Goal: Task Accomplishment & Management: Complete application form

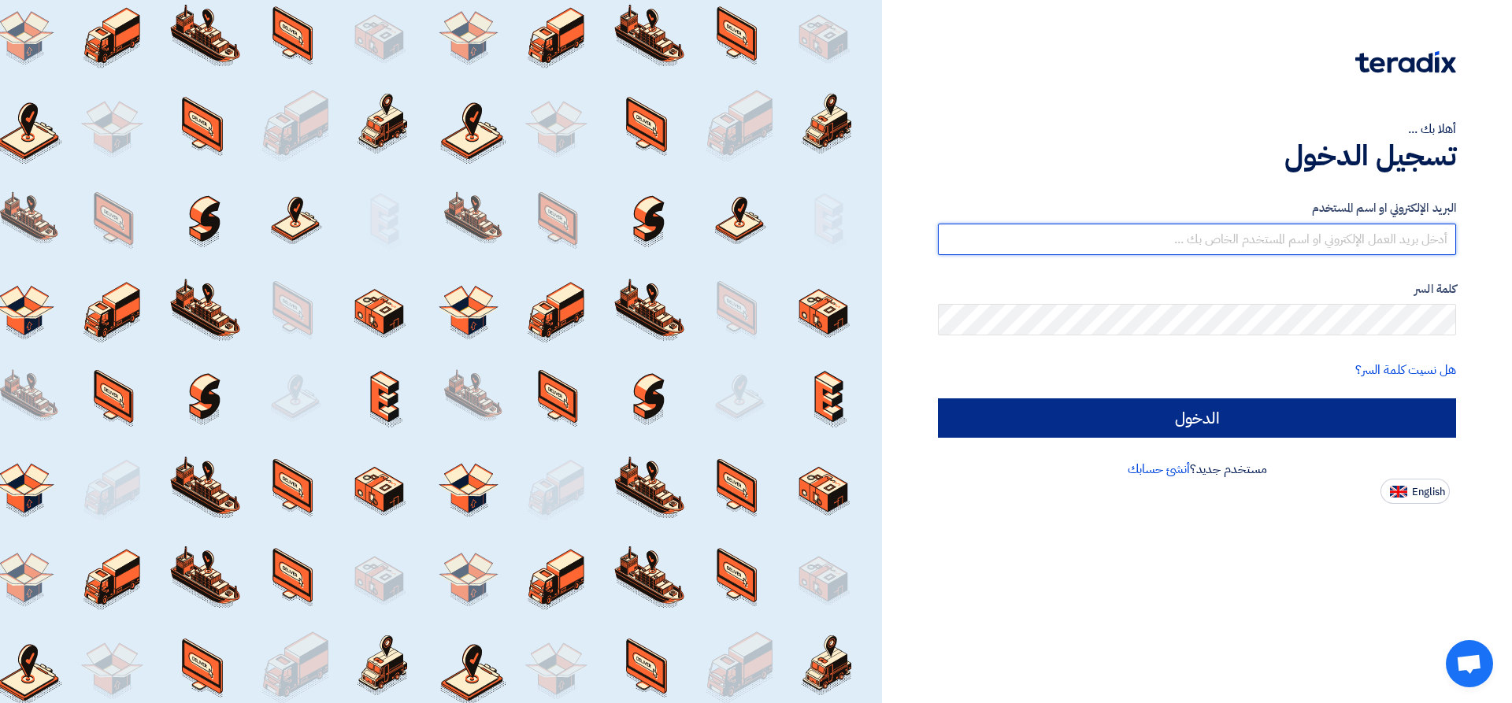
type input "[PERSON_NAME][EMAIL_ADDRESS][DOMAIN_NAME]"
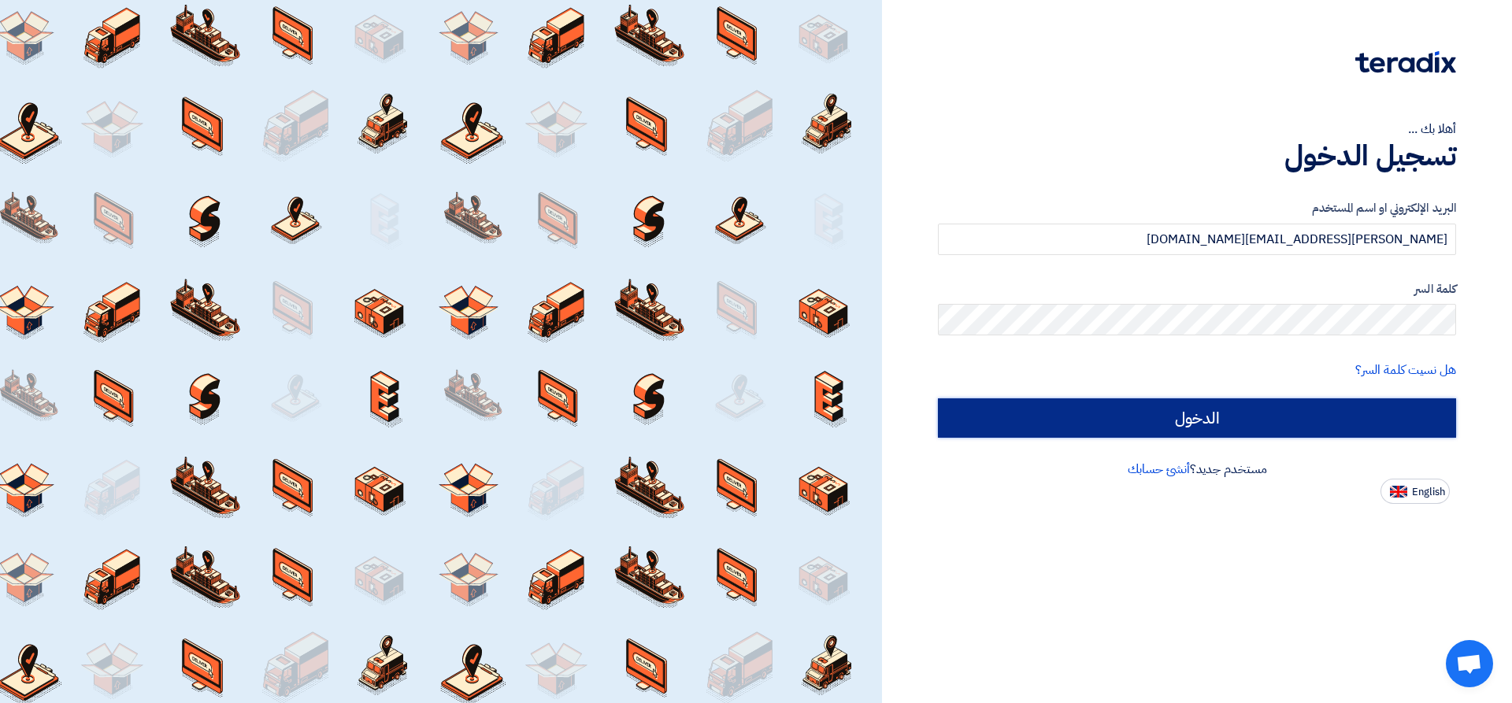
click at [1078, 408] on input "الدخول" at bounding box center [1197, 417] width 518 height 39
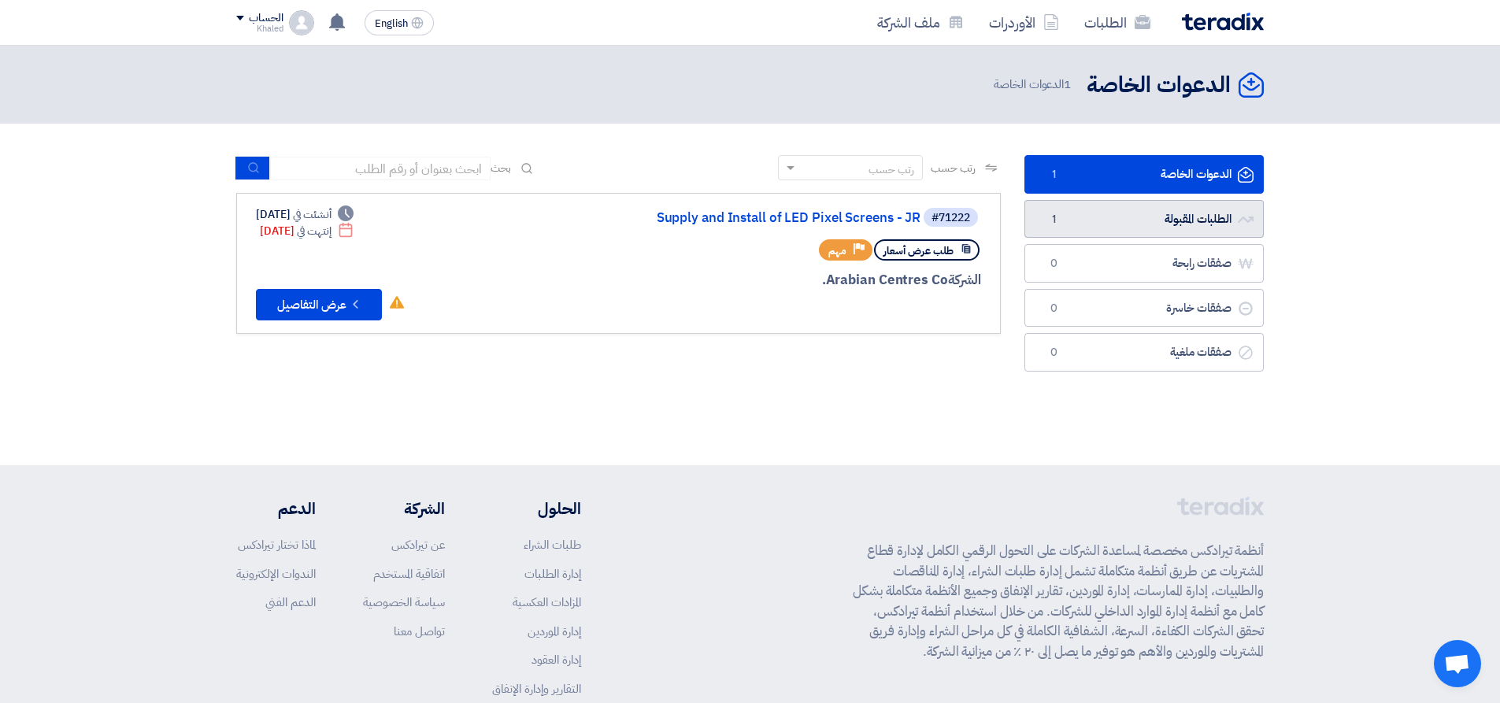
click at [1183, 211] on link "الطلبات المقبولة الطلبات المقبولة 1" at bounding box center [1143, 219] width 239 height 39
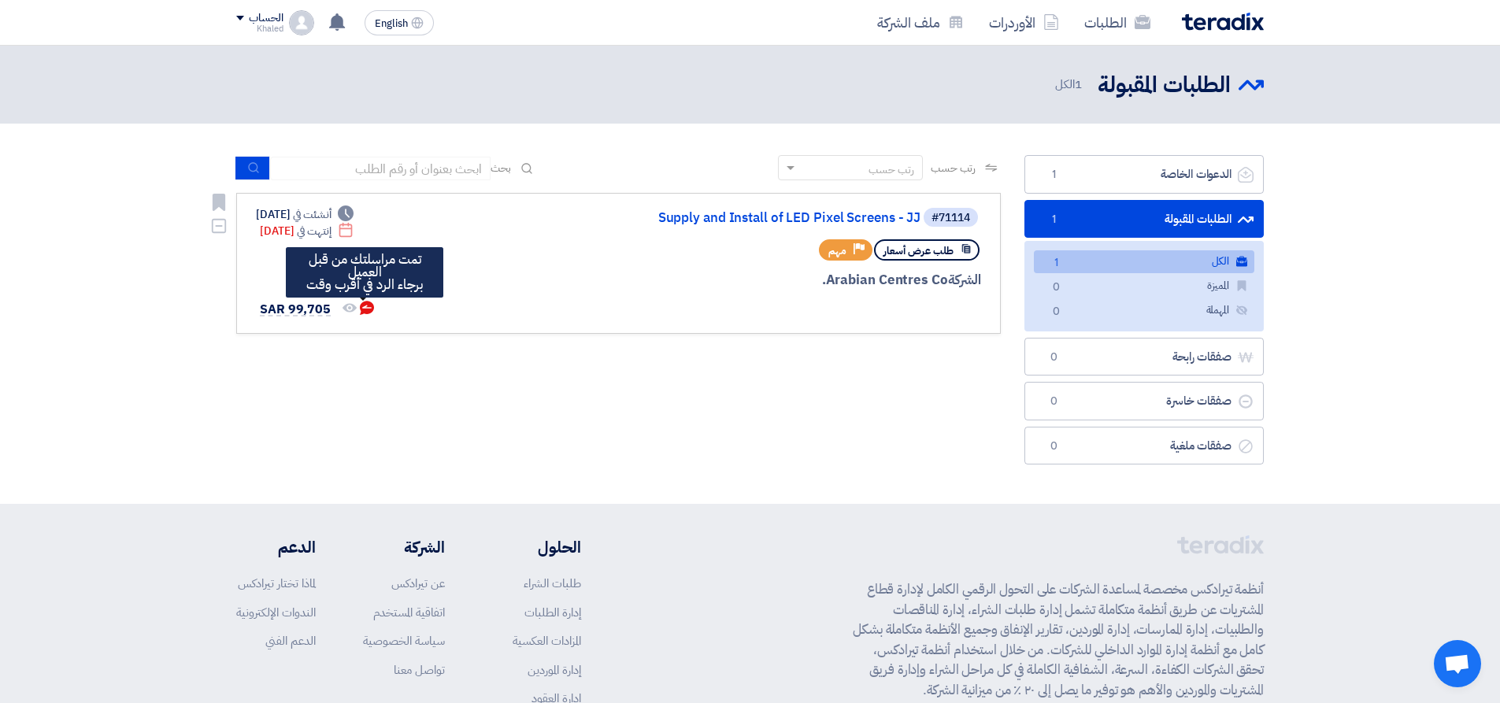
click at [362, 305] on use at bounding box center [367, 308] width 14 height 14
click at [362, 313] on use at bounding box center [367, 308] width 14 height 14
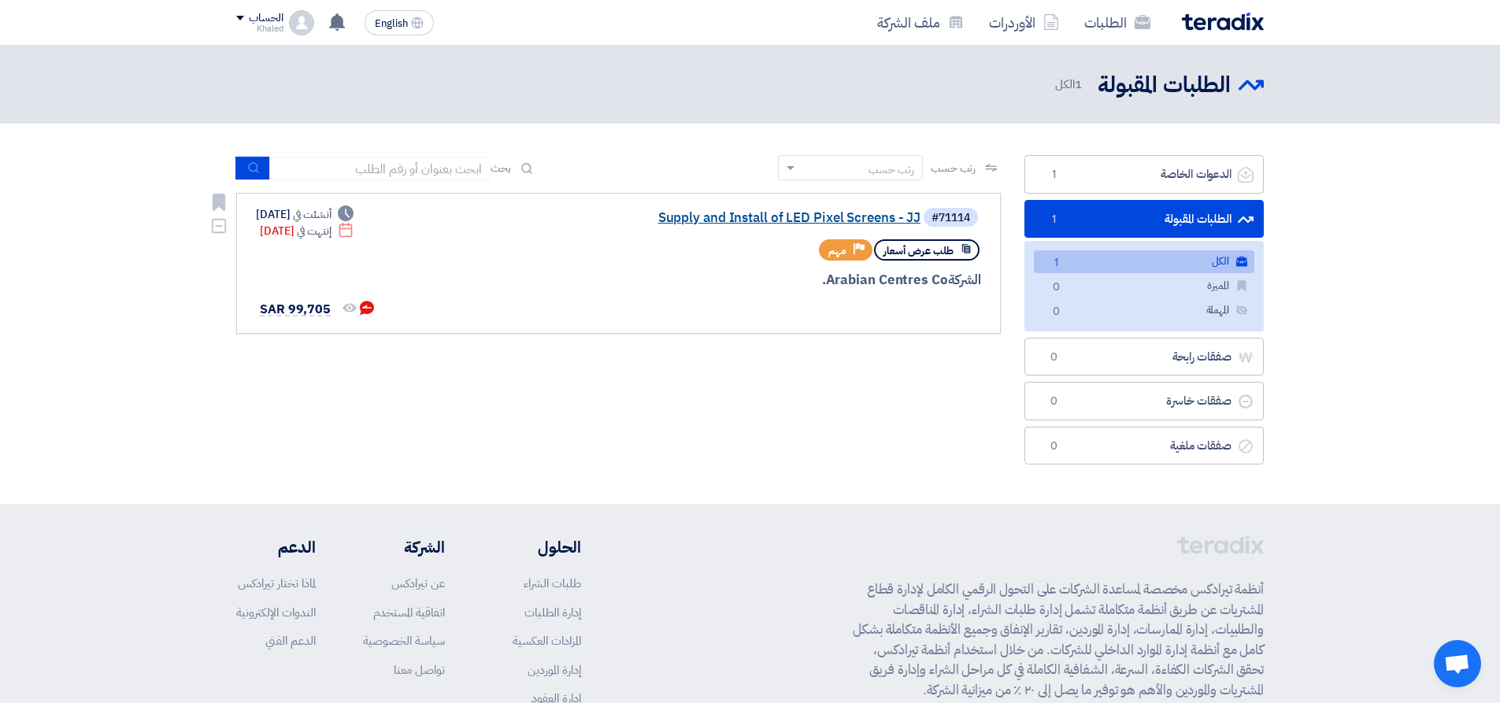
click at [832, 220] on link "Supply and Install of LED Pixel Screens - JJ" at bounding box center [762, 218] width 315 height 14
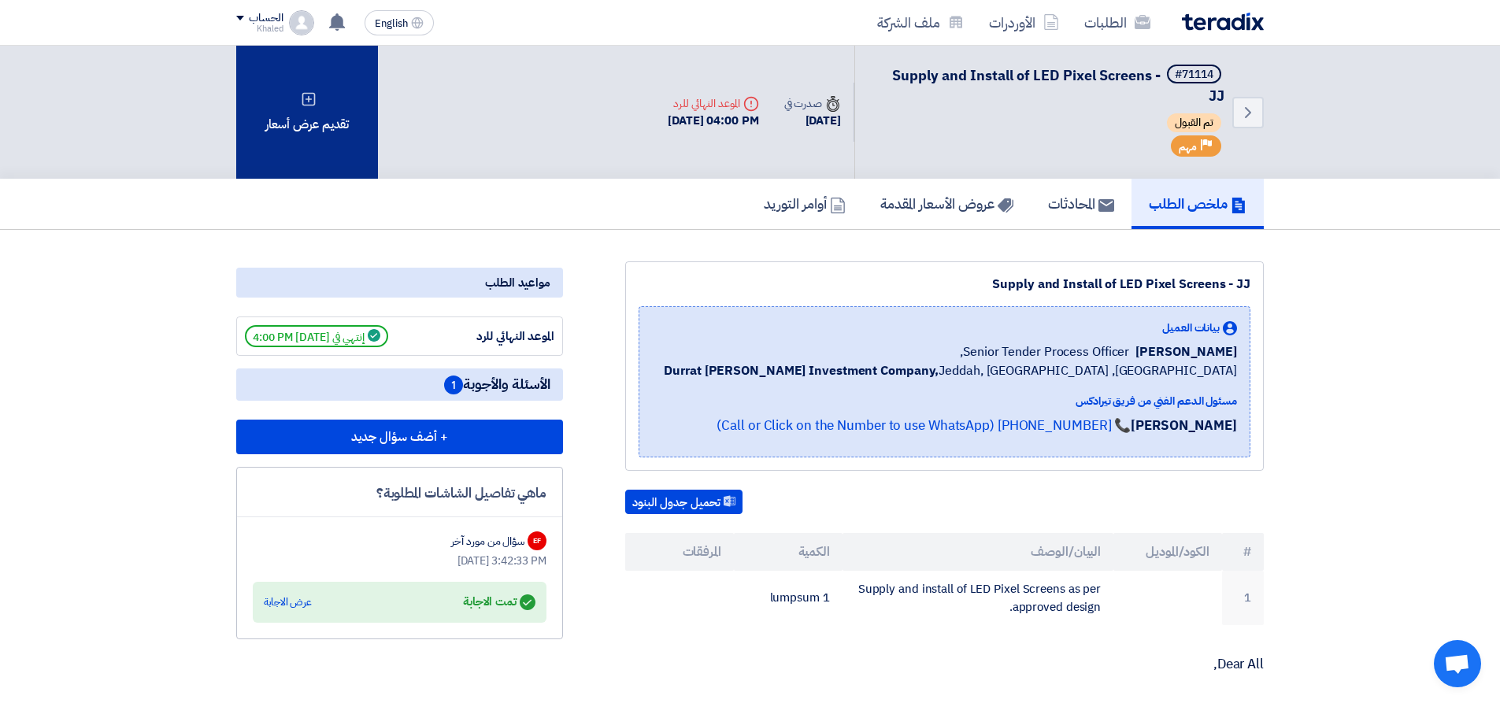
click at [283, 110] on div "تقديم عرض أسعار" at bounding box center [307, 112] width 142 height 133
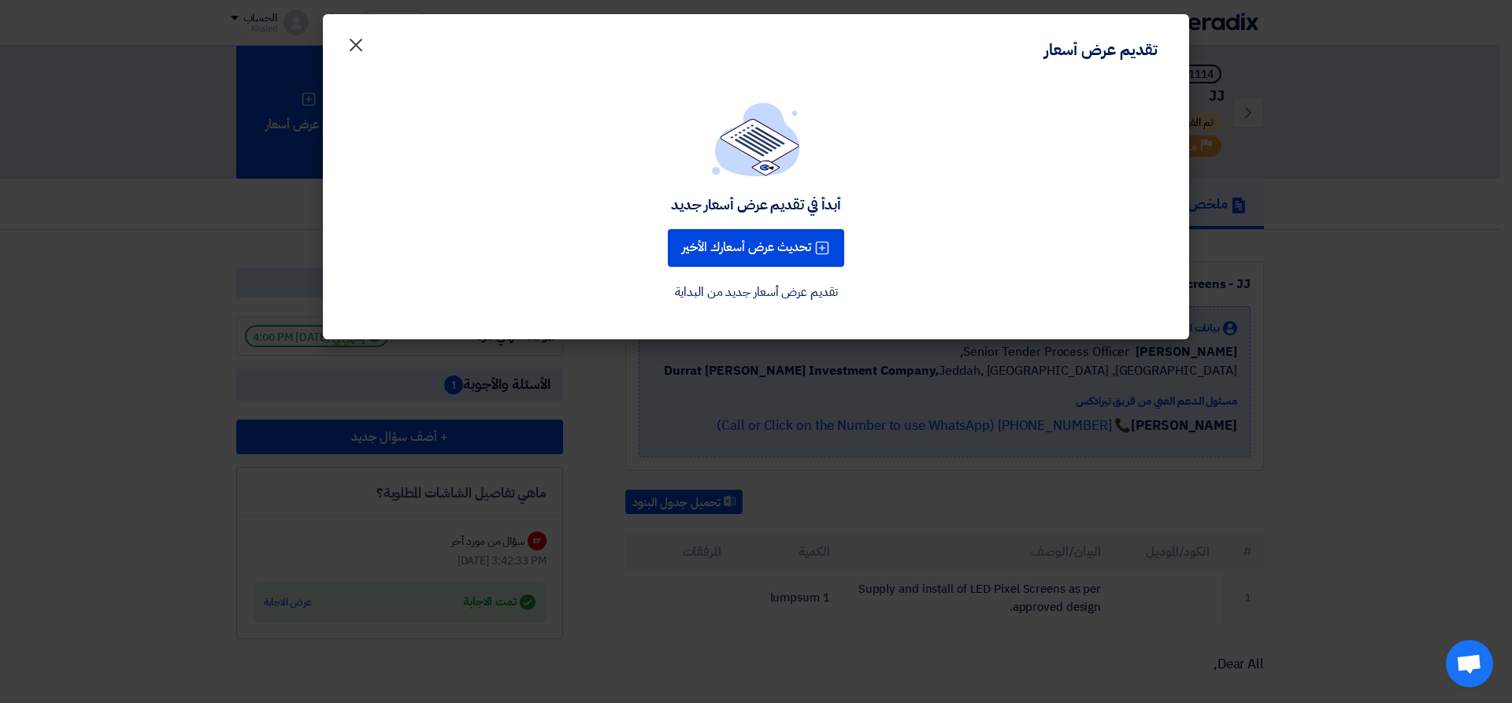
click at [363, 40] on span "×" at bounding box center [355, 43] width 19 height 47
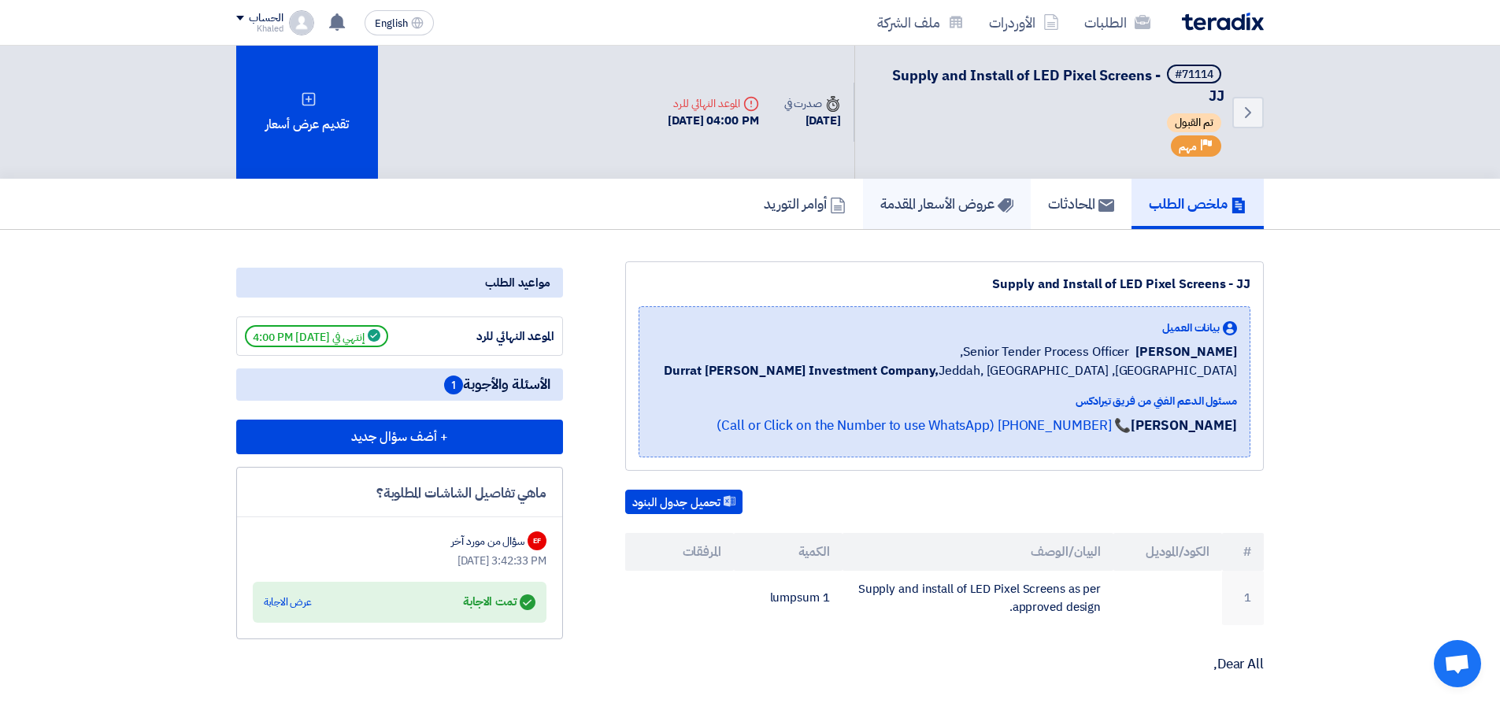
click at [931, 217] on link "عروض الأسعار المقدمة" at bounding box center [947, 204] width 168 height 50
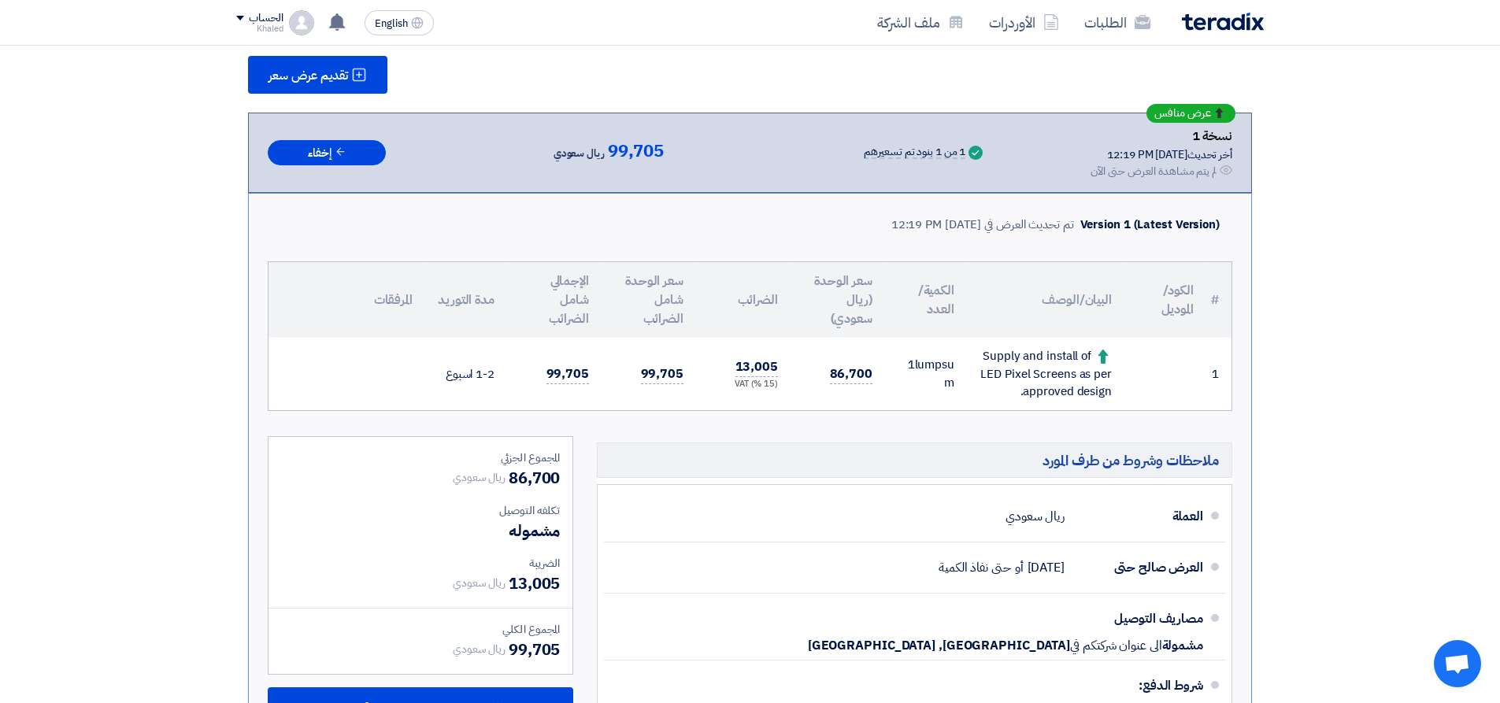
scroll to position [236, 0]
drag, startPoint x: 1275, startPoint y: 370, endPoint x: 1322, endPoint y: 362, distance: 47.1
click at [1322, 362] on section "تقديم عرض سعر عرض منافس نسخة 1 أخر تحديث 31 Aug 2025, 12:19 PM Offer is Seen لم…" at bounding box center [750, 485] width 1500 height 983
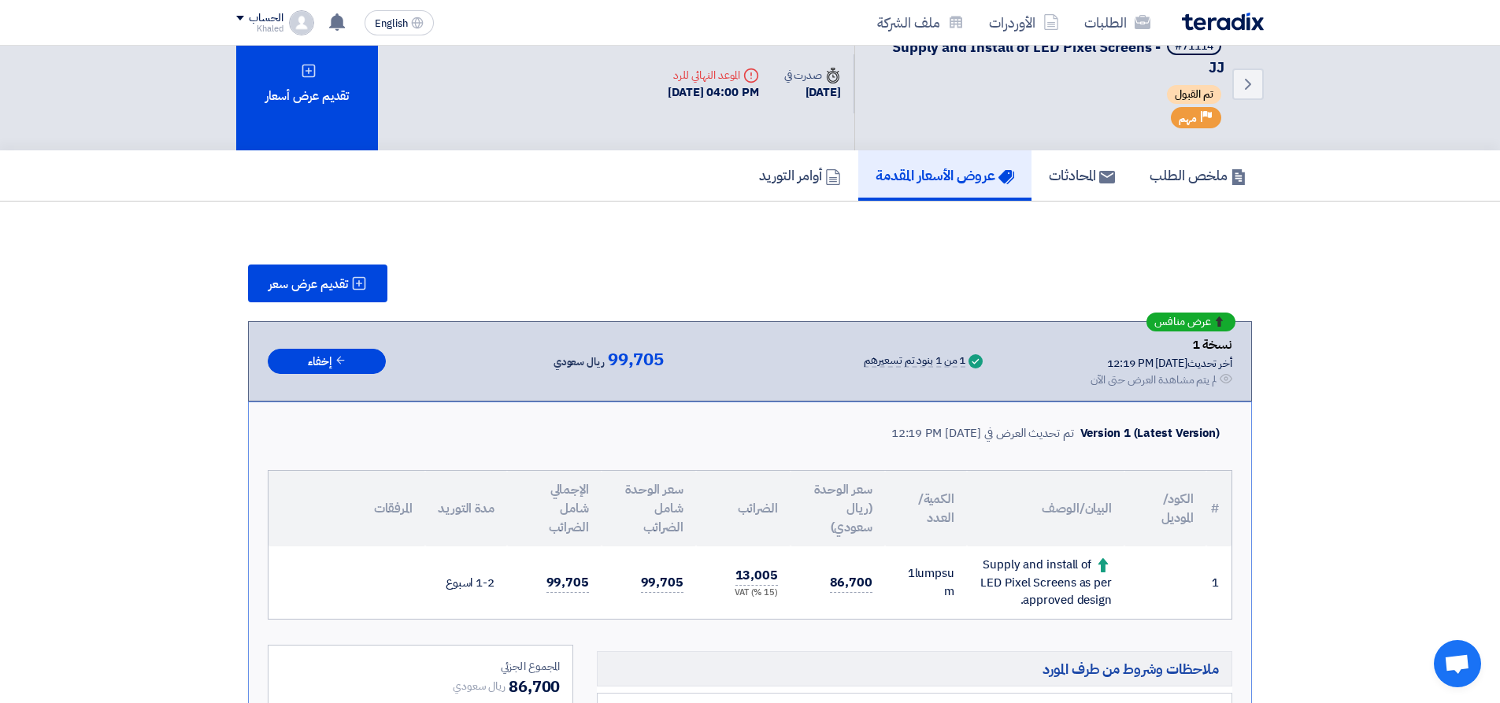
scroll to position [0, 0]
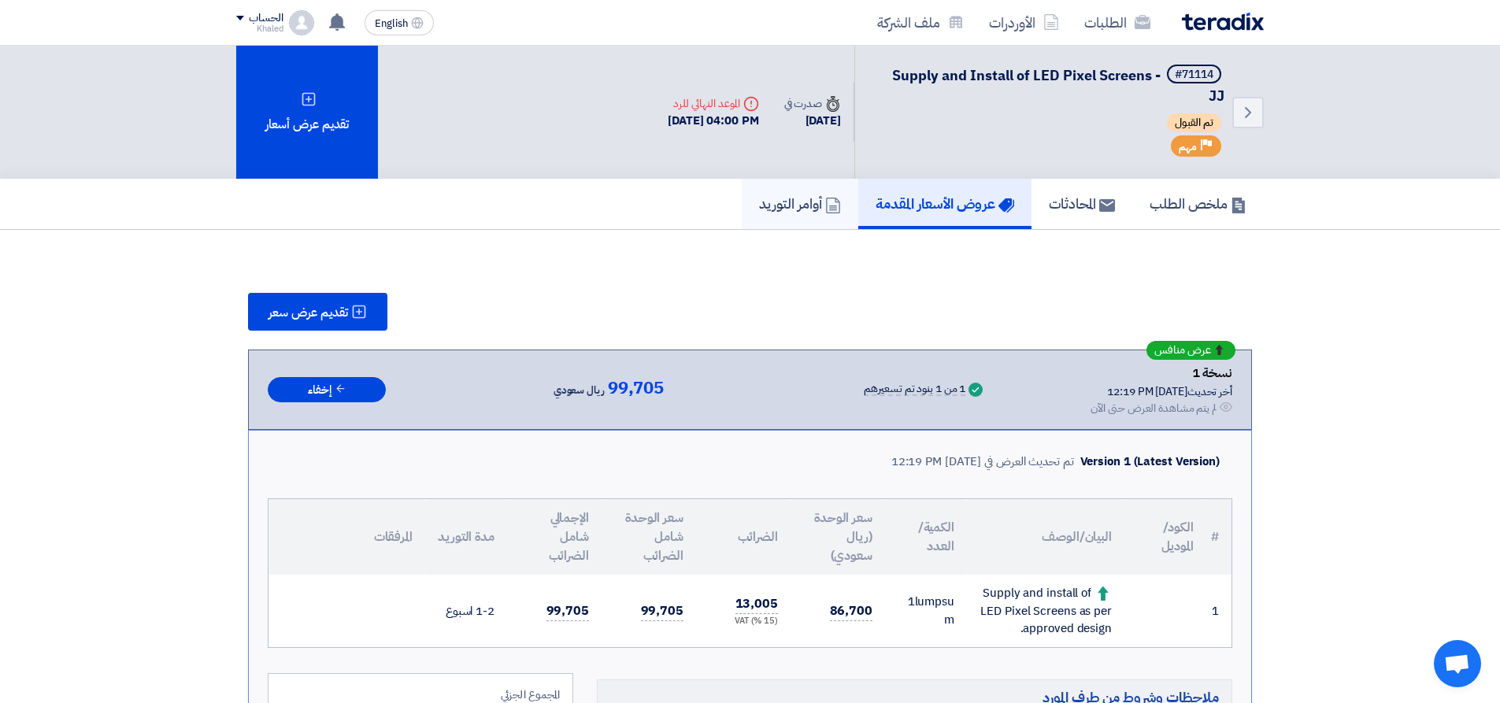
click at [771, 183] on link "أوامر التوريد" at bounding box center [800, 204] width 117 height 50
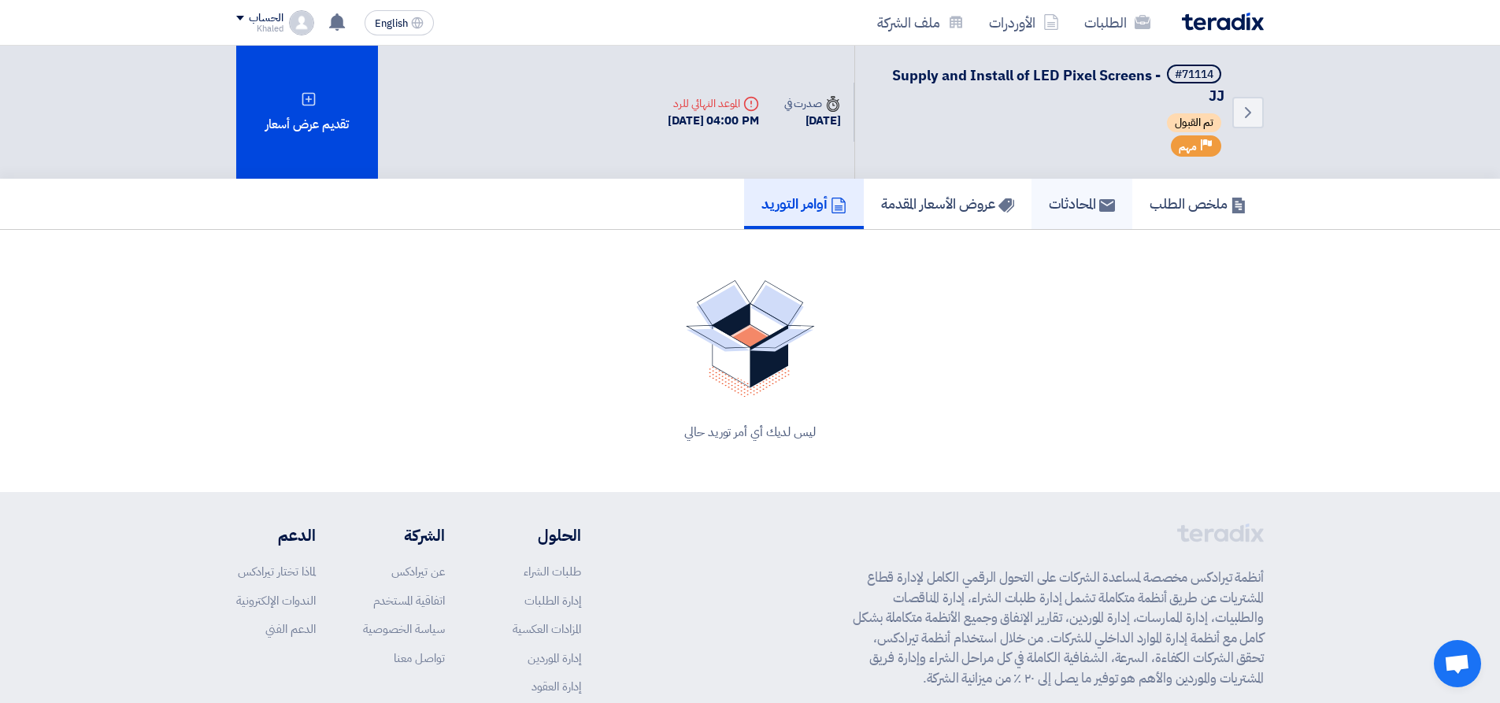
click at [1071, 198] on h5 "المحادثات" at bounding box center [1082, 203] width 66 height 18
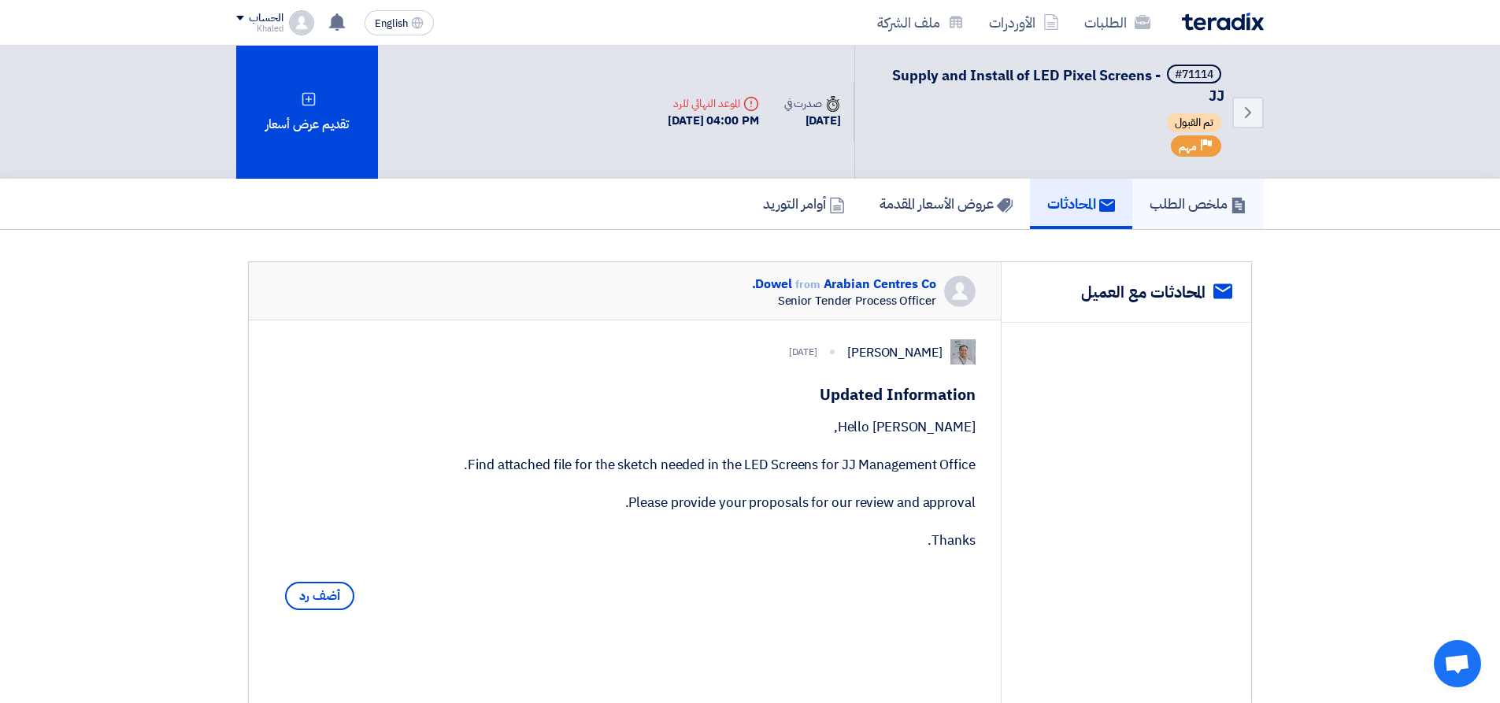
click at [1170, 200] on h5 "ملخص الطلب" at bounding box center [1197, 203] width 97 height 18
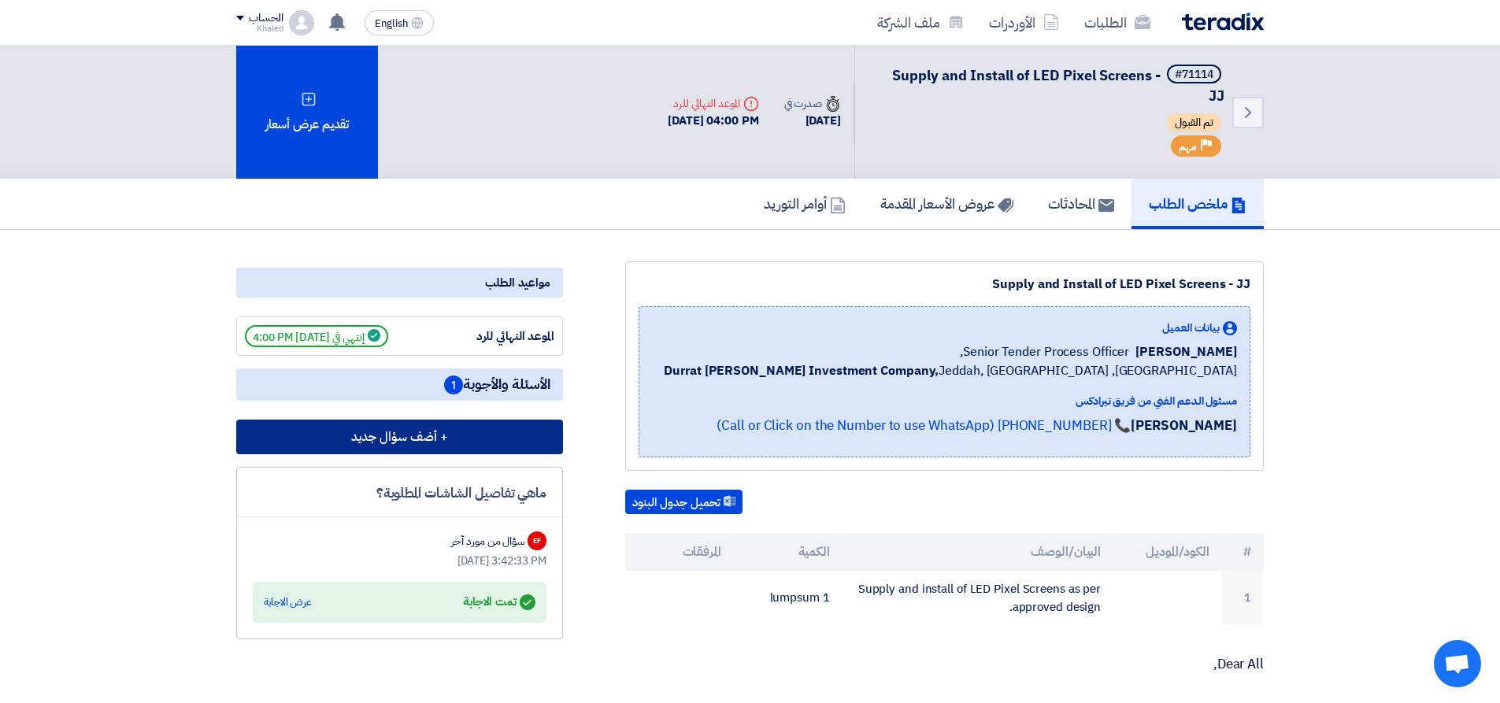
scroll to position [79, 0]
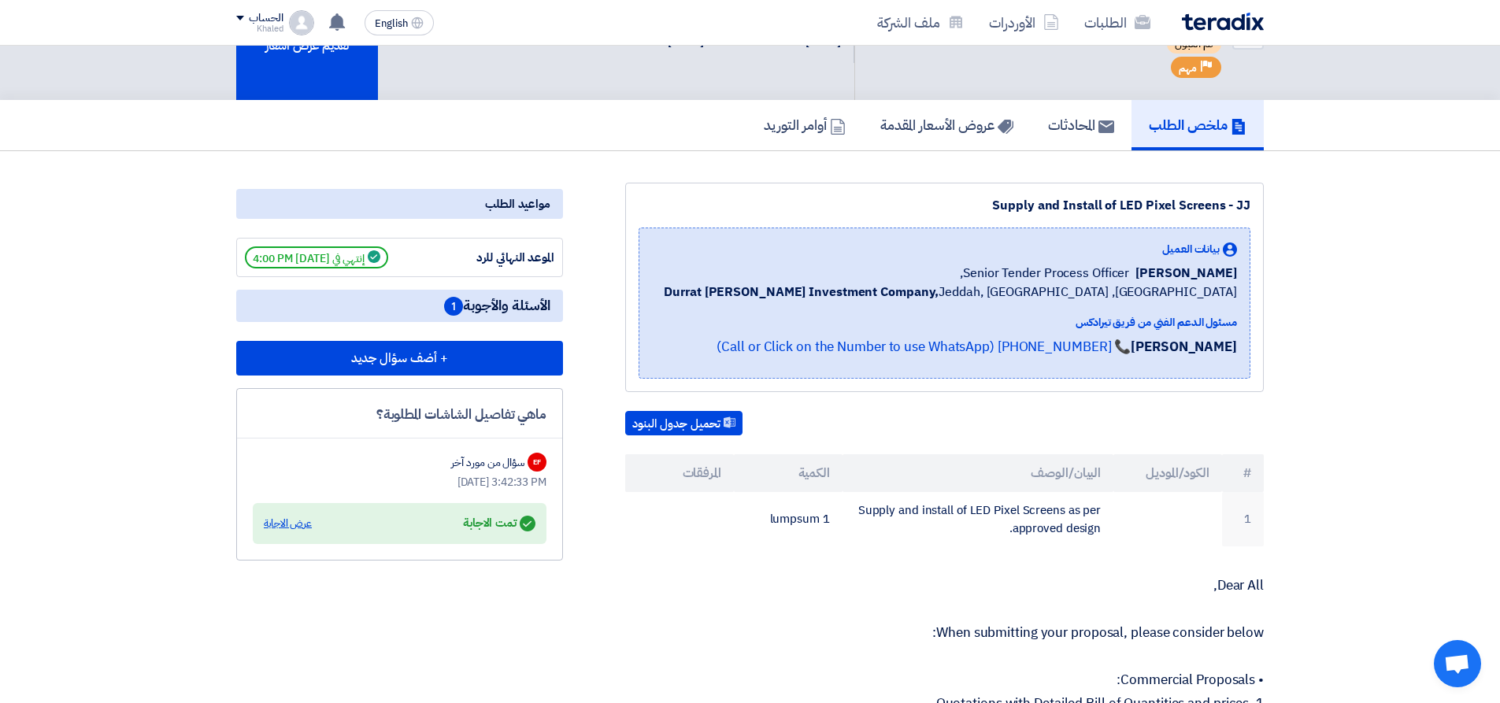
click at [294, 519] on div "عرض الاجابة" at bounding box center [288, 524] width 48 height 16
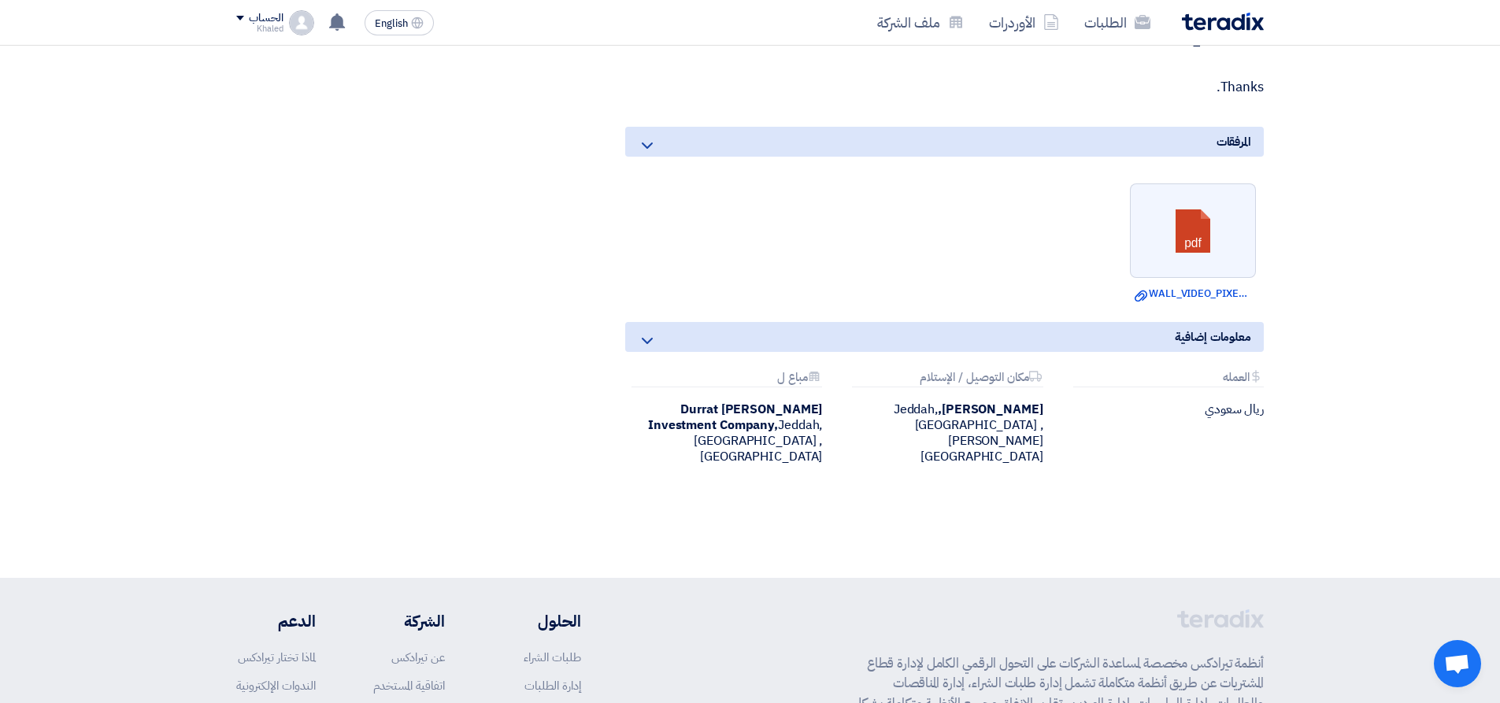
scroll to position [945, 0]
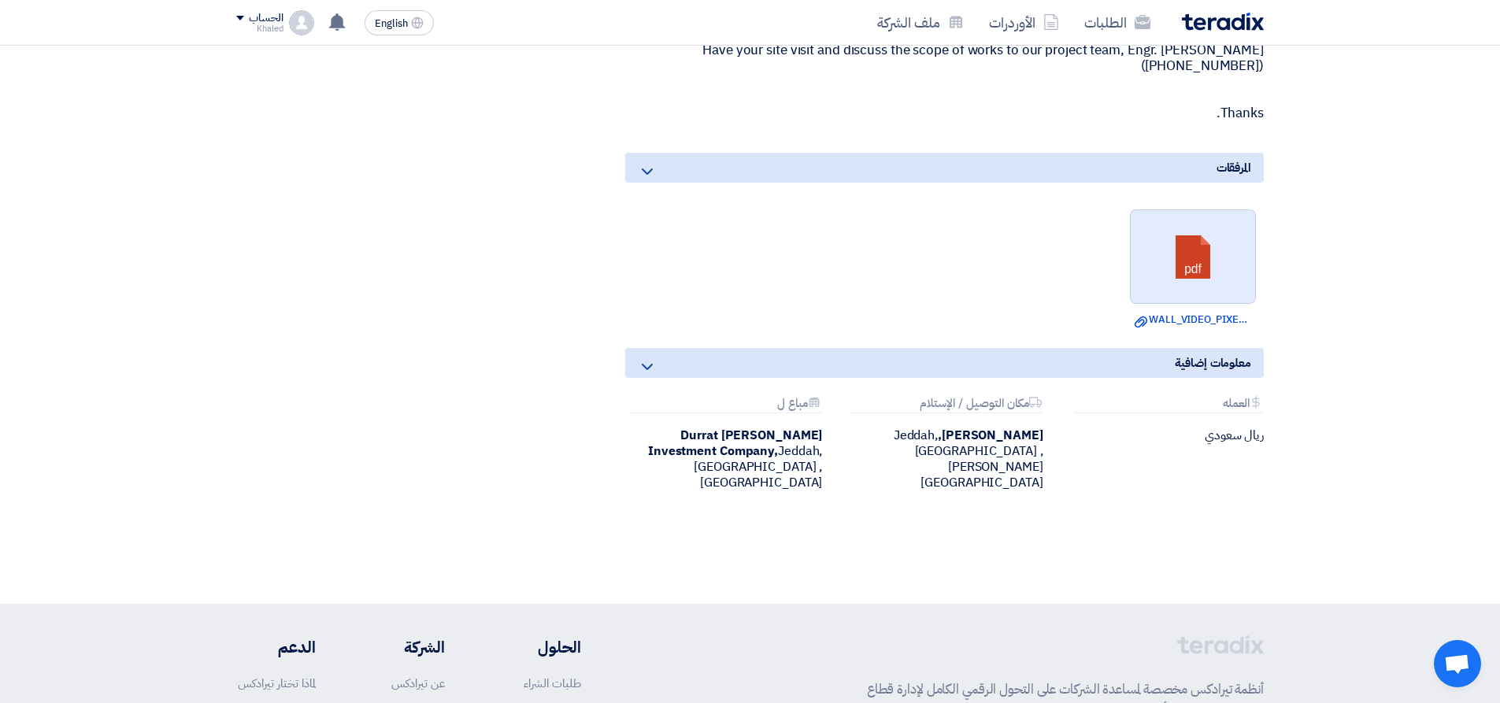
click at [1208, 251] on link at bounding box center [1194, 257] width 126 height 94
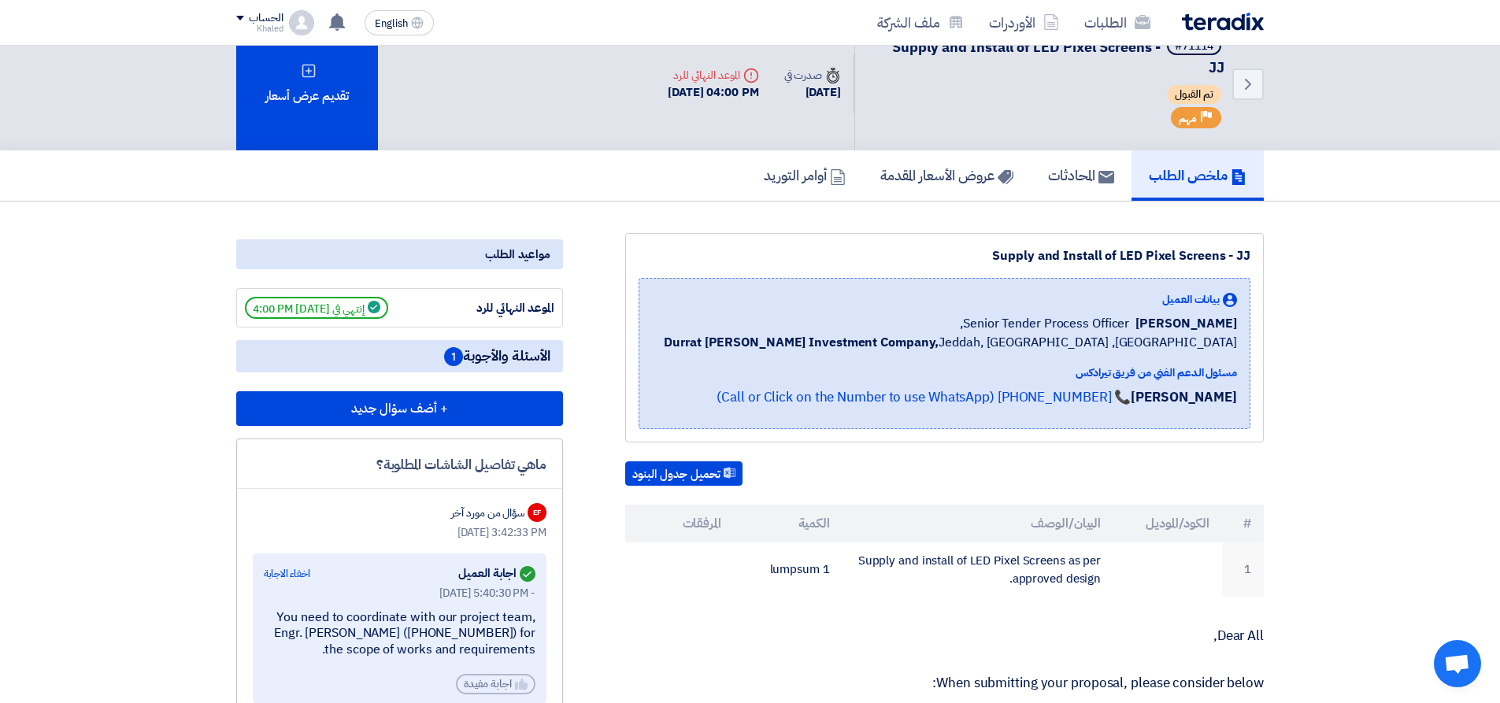
scroll to position [0, 0]
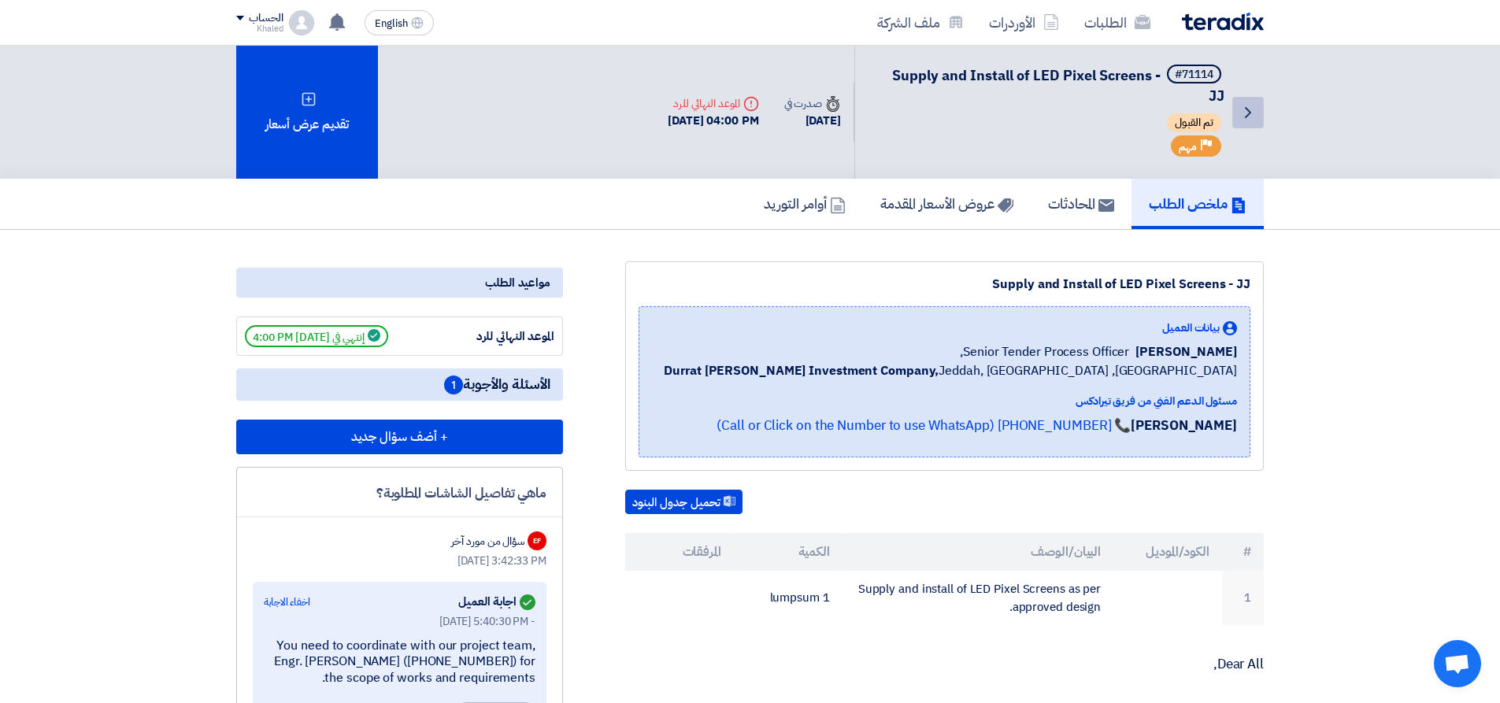
click at [1256, 115] on icon "Back" at bounding box center [1247, 112] width 19 height 19
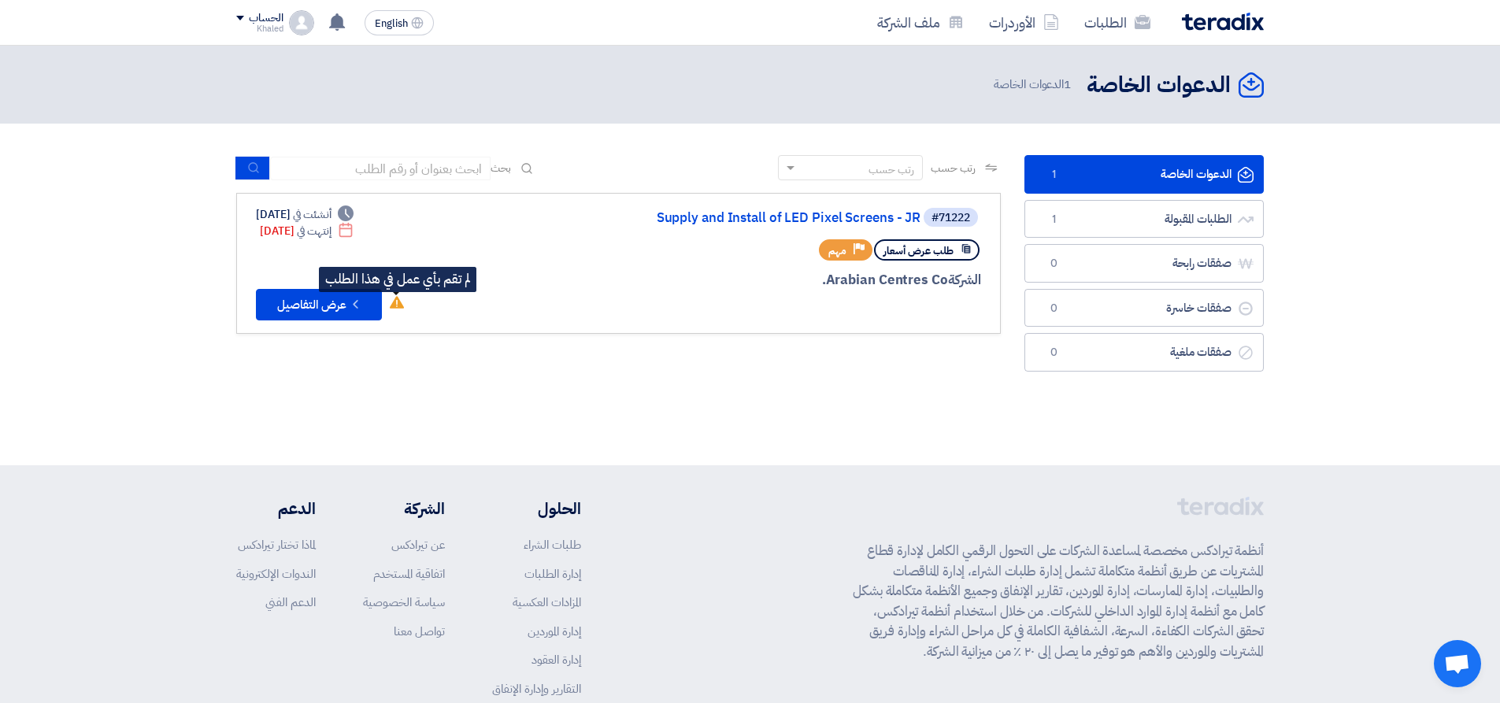
click at [401, 302] on icon "لم تقم بأي عمل في هذا الطلب" at bounding box center [397, 302] width 14 height 14
click at [392, 302] on icon "لم تقم بأي عمل في هذا الطلب" at bounding box center [397, 302] width 14 height 14
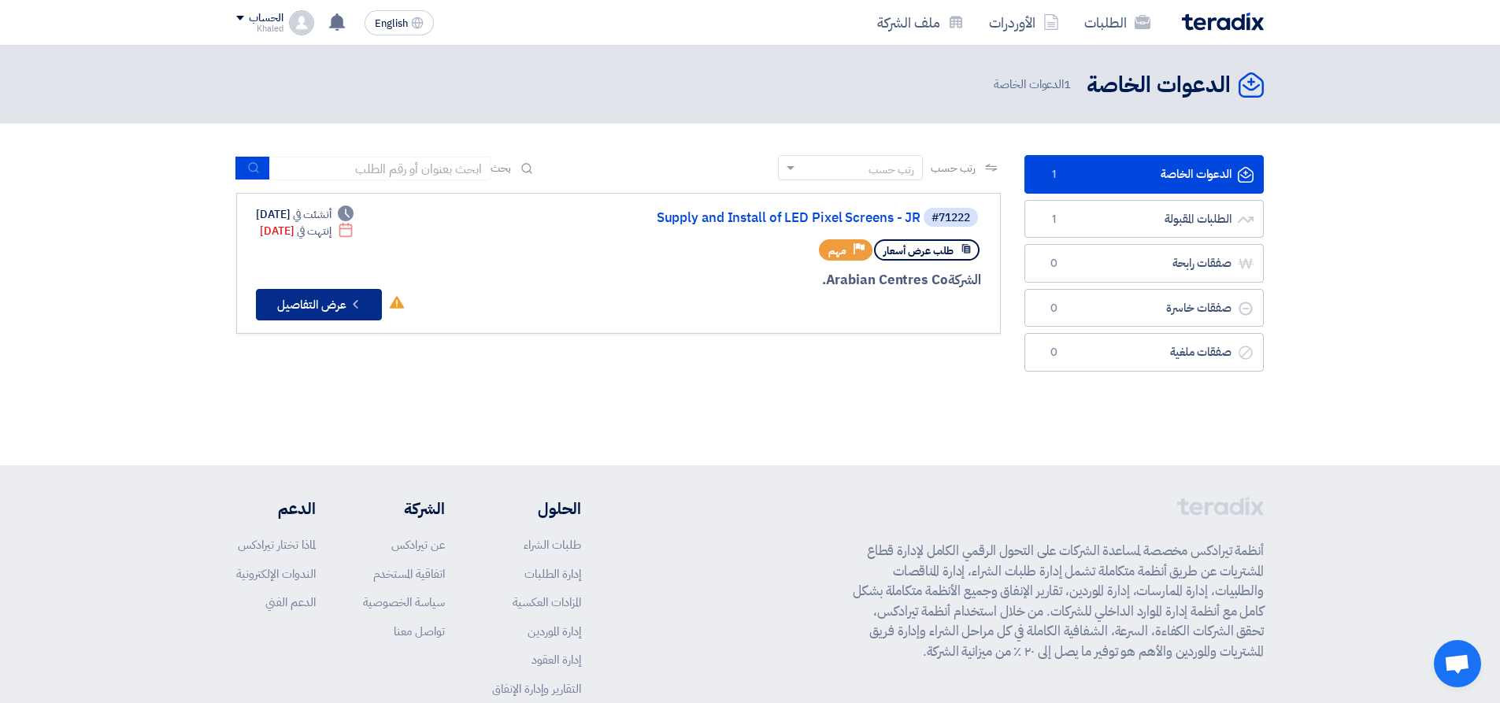
click at [343, 307] on button "Check details عرض التفاصيل" at bounding box center [319, 304] width 126 height 31
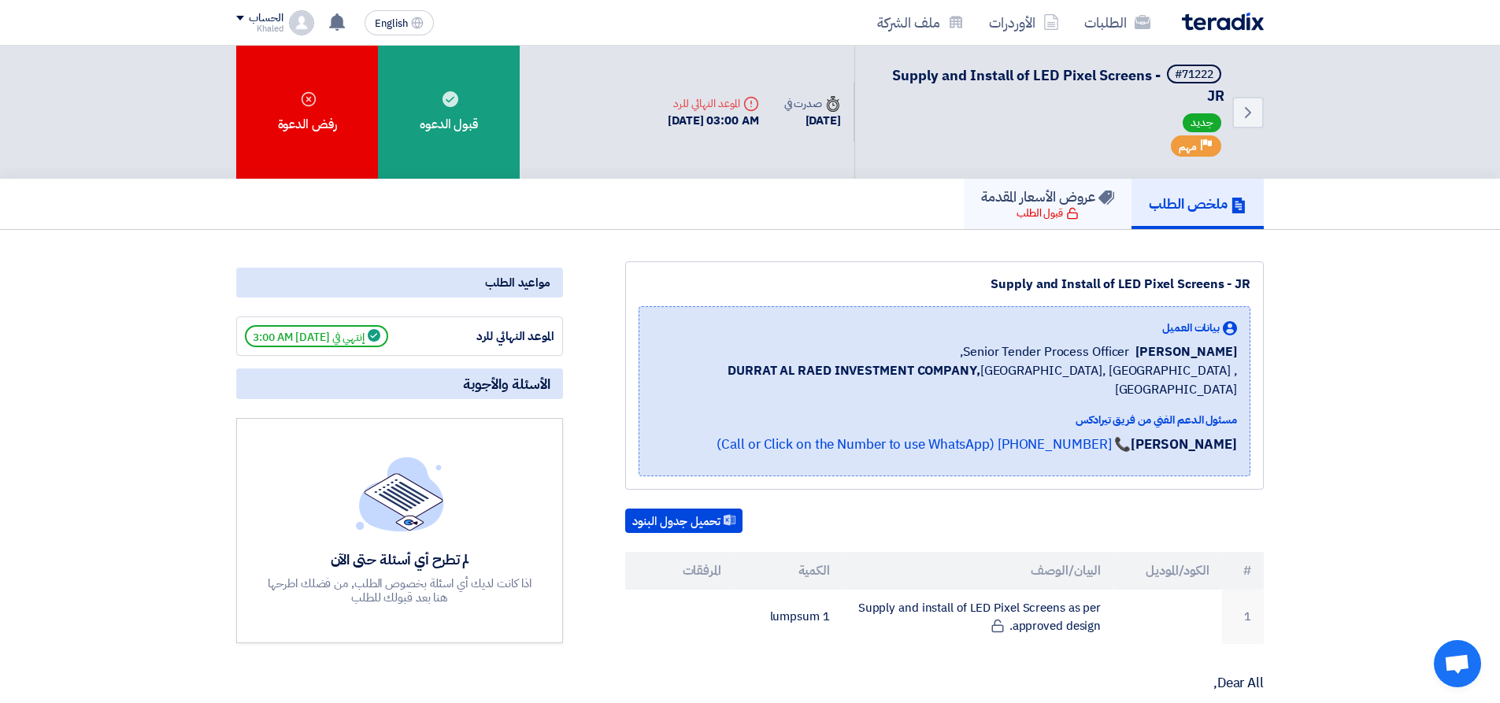
click at [1043, 215] on div "قبول الطلب" at bounding box center [1047, 213] width 62 height 16
click at [1037, 193] on h5 "عروض الأسعار المقدمة" at bounding box center [1047, 196] width 133 height 18
click at [1027, 196] on h5 "عروض الأسعار المقدمة" at bounding box center [1047, 196] width 133 height 18
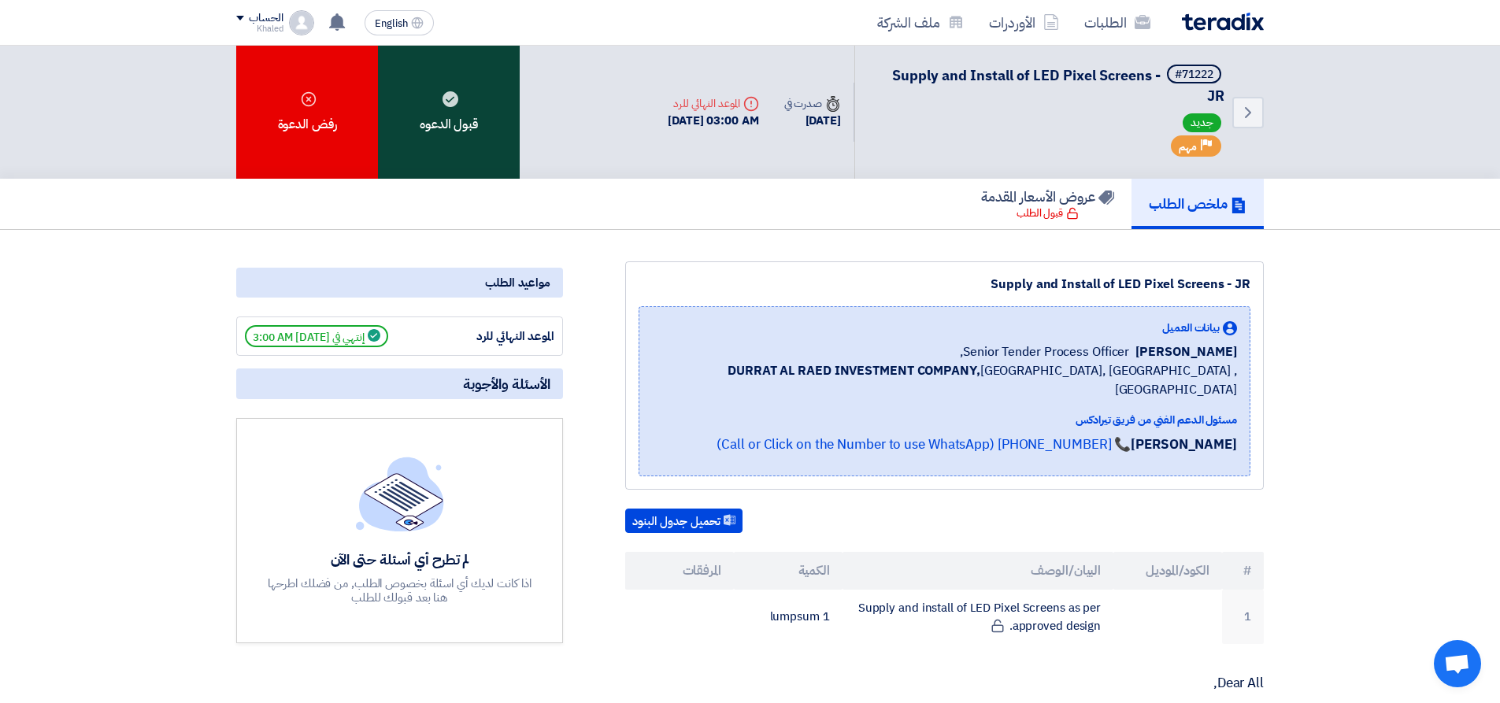
click at [474, 129] on div "قبول الدعوه" at bounding box center [449, 112] width 142 height 133
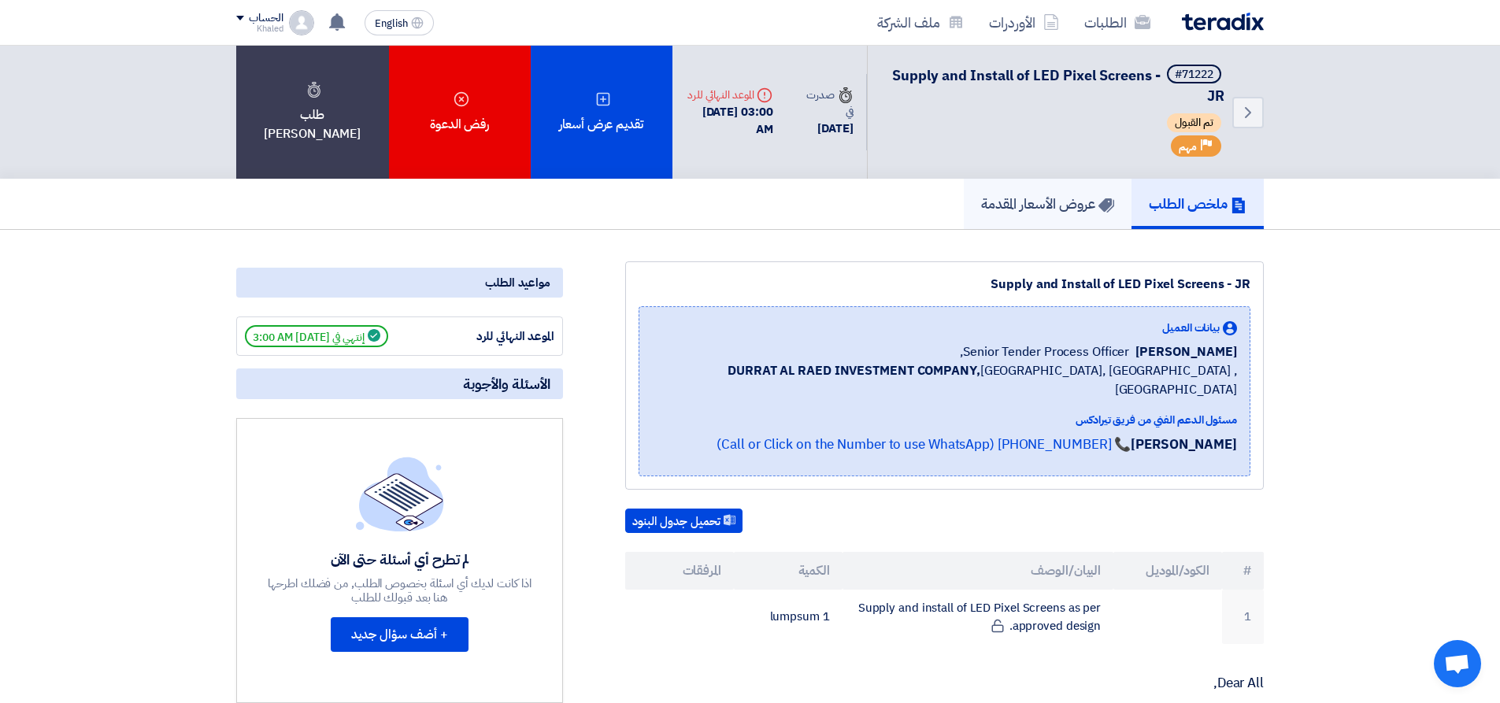
click at [1043, 200] on h5 "عروض الأسعار المقدمة" at bounding box center [1047, 203] width 133 height 18
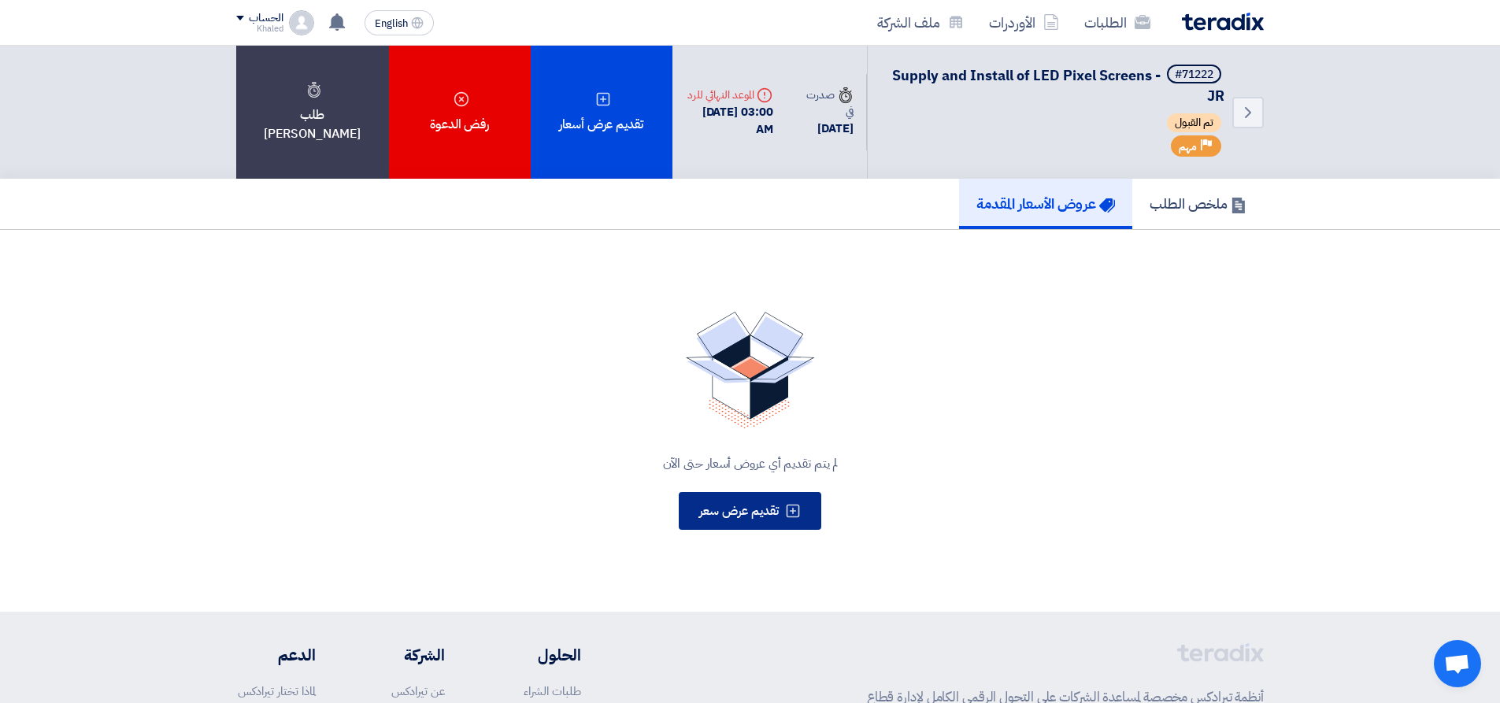
click at [761, 497] on button "تقديم عرض سعر" at bounding box center [750, 511] width 142 height 38
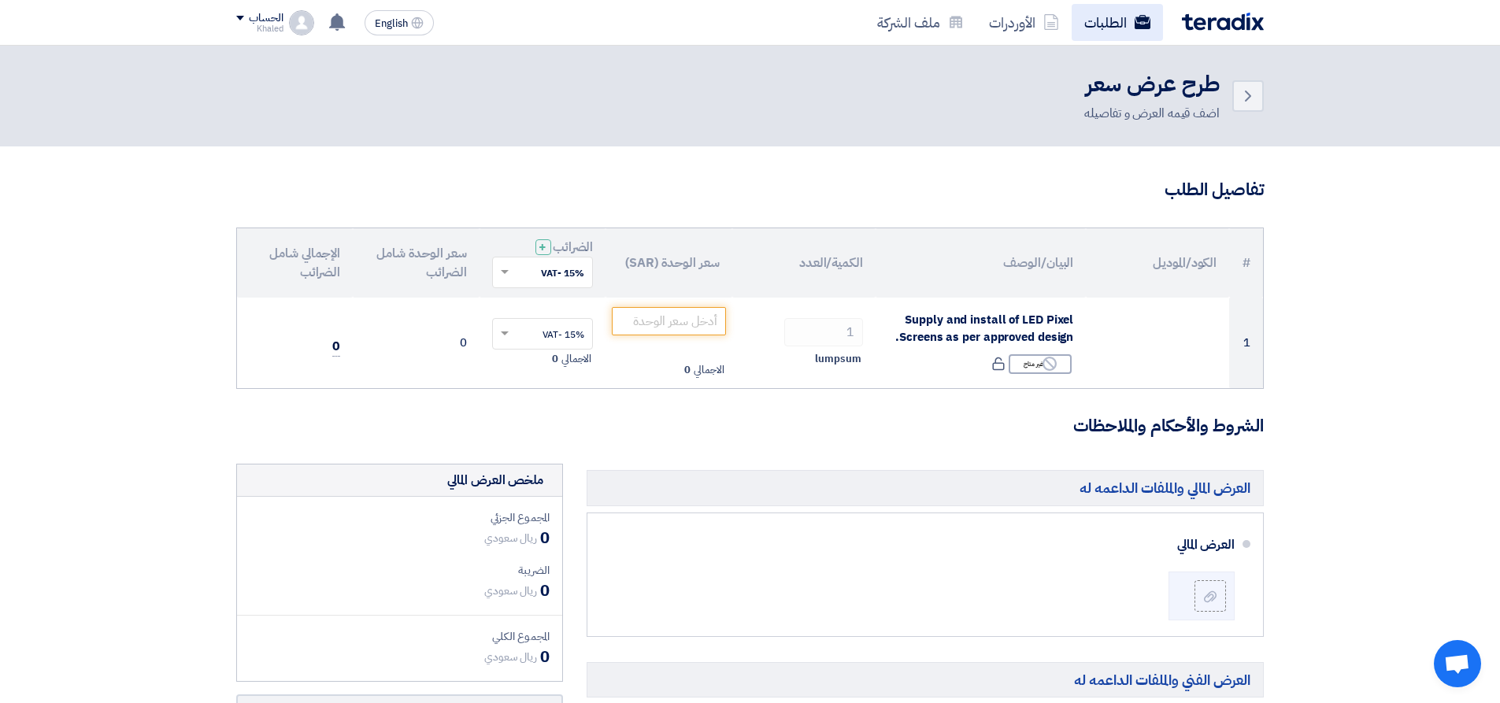
click at [1123, 10] on link "الطلبات" at bounding box center [1116, 22] width 91 height 37
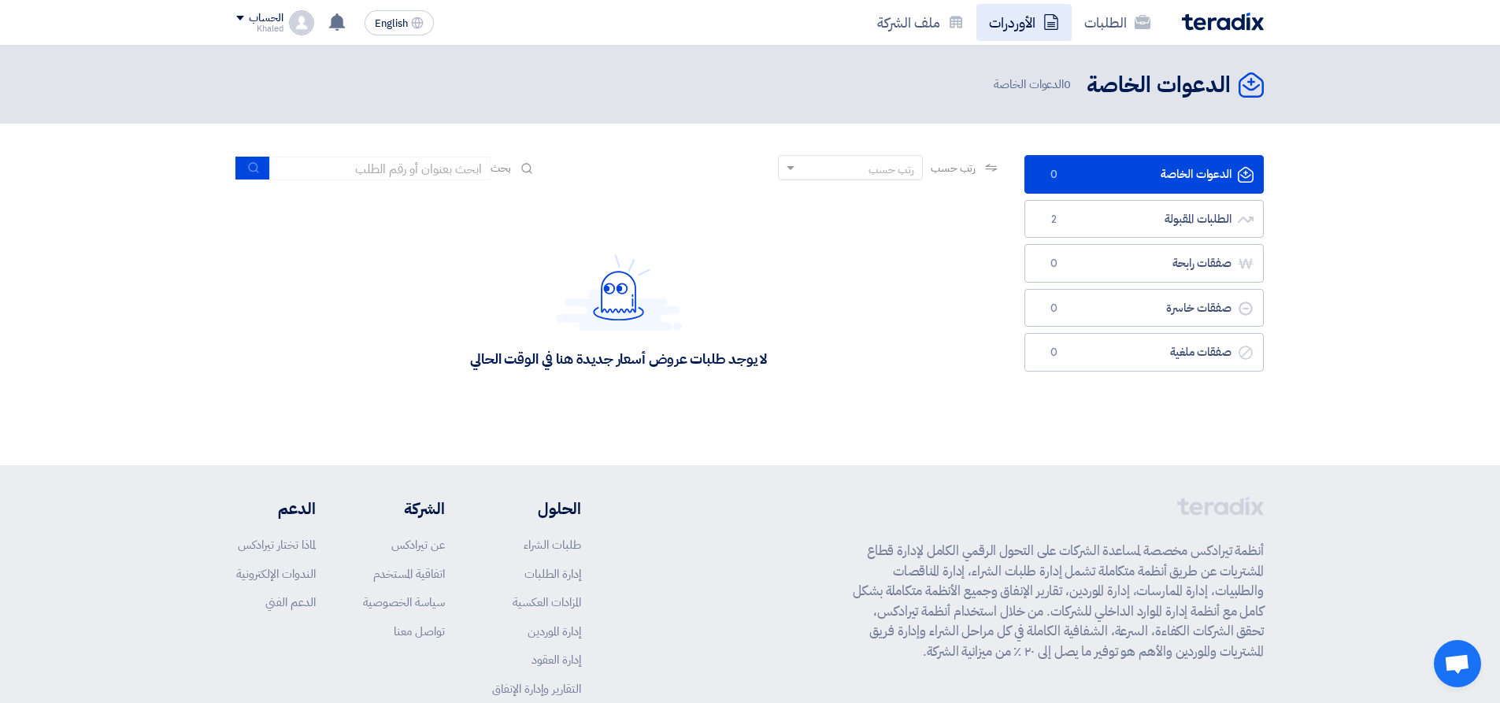
click at [1051, 20] on icon at bounding box center [1051, 22] width 16 height 16
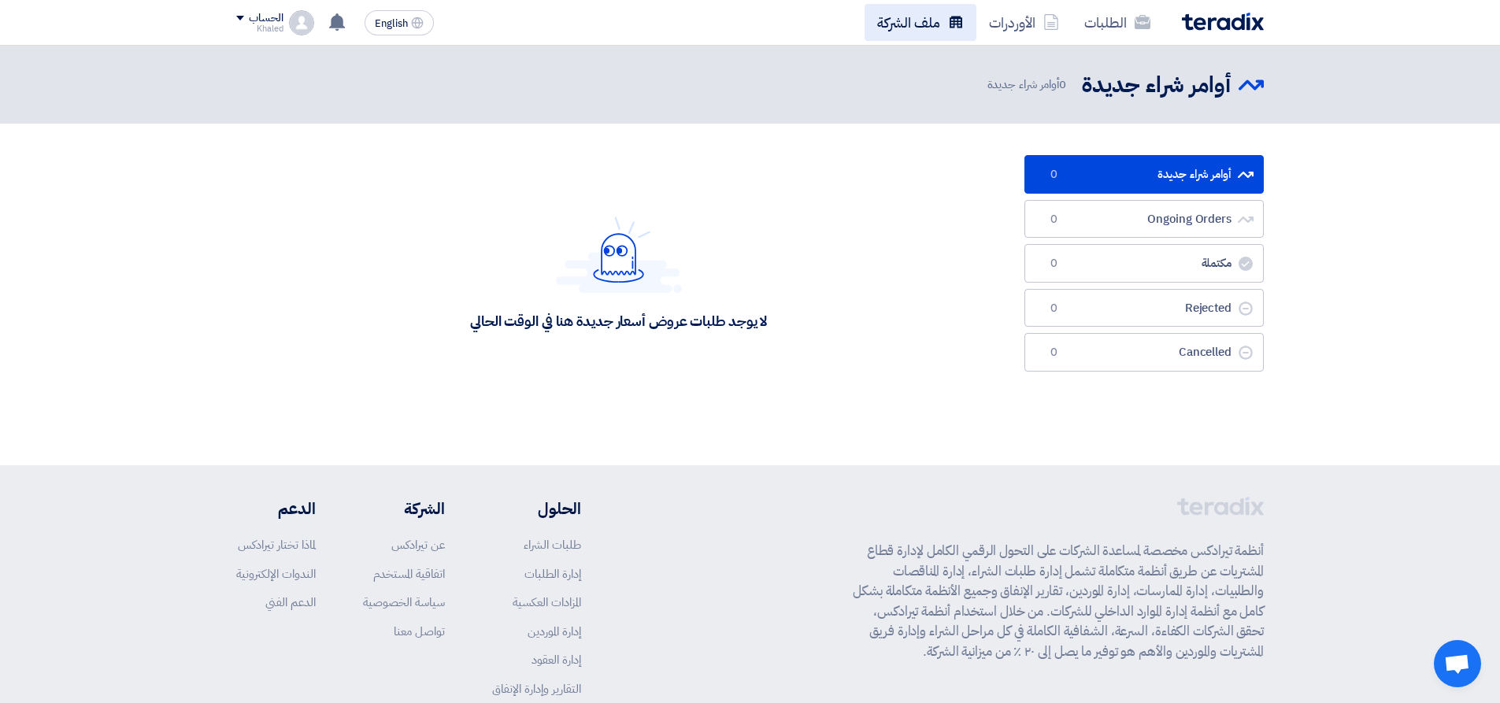
click at [941, 31] on link "ملف الشركة" at bounding box center [920, 22] width 112 height 37
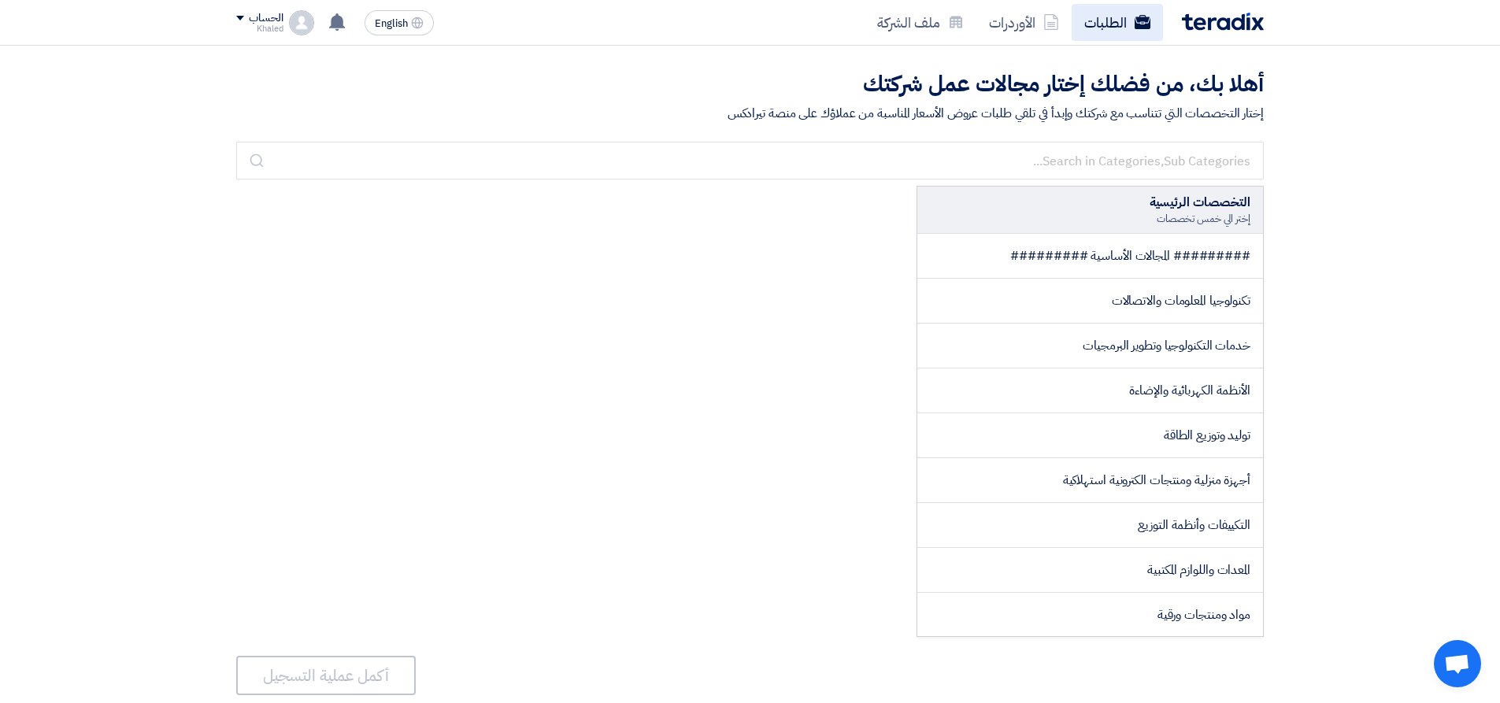
click at [1141, 30] on link "الطلبات" at bounding box center [1116, 22] width 91 height 37
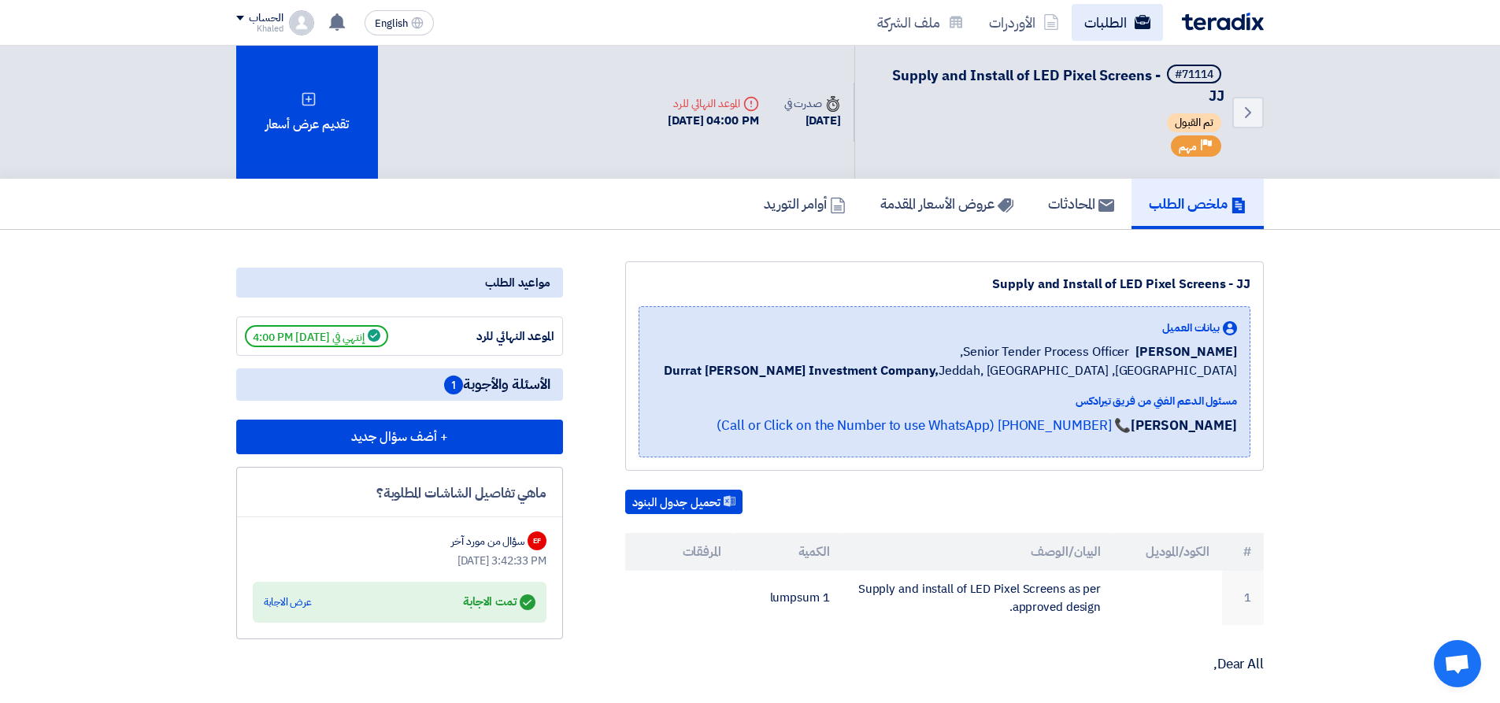
click at [1130, 13] on link "الطلبات" at bounding box center [1116, 22] width 91 height 37
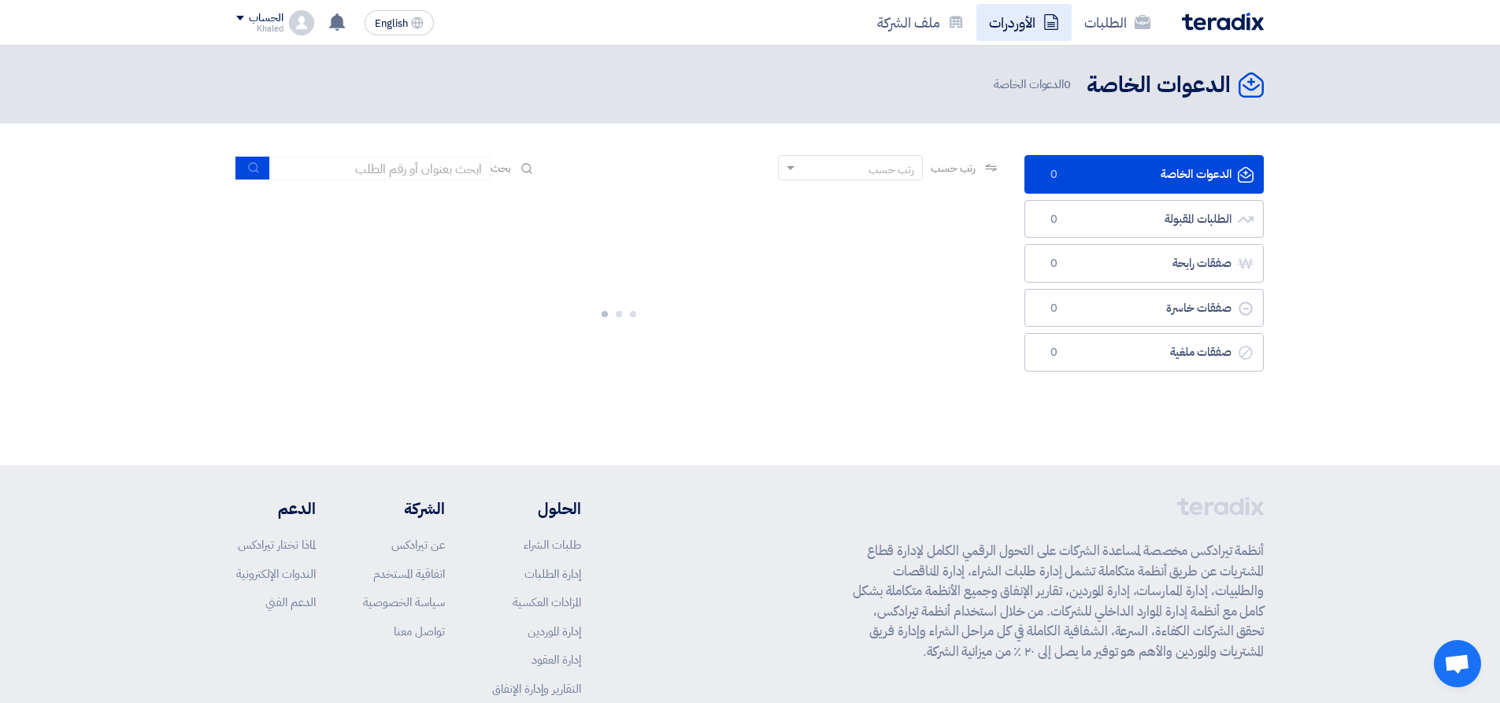
click at [1026, 17] on link "الأوردرات" at bounding box center [1023, 22] width 95 height 37
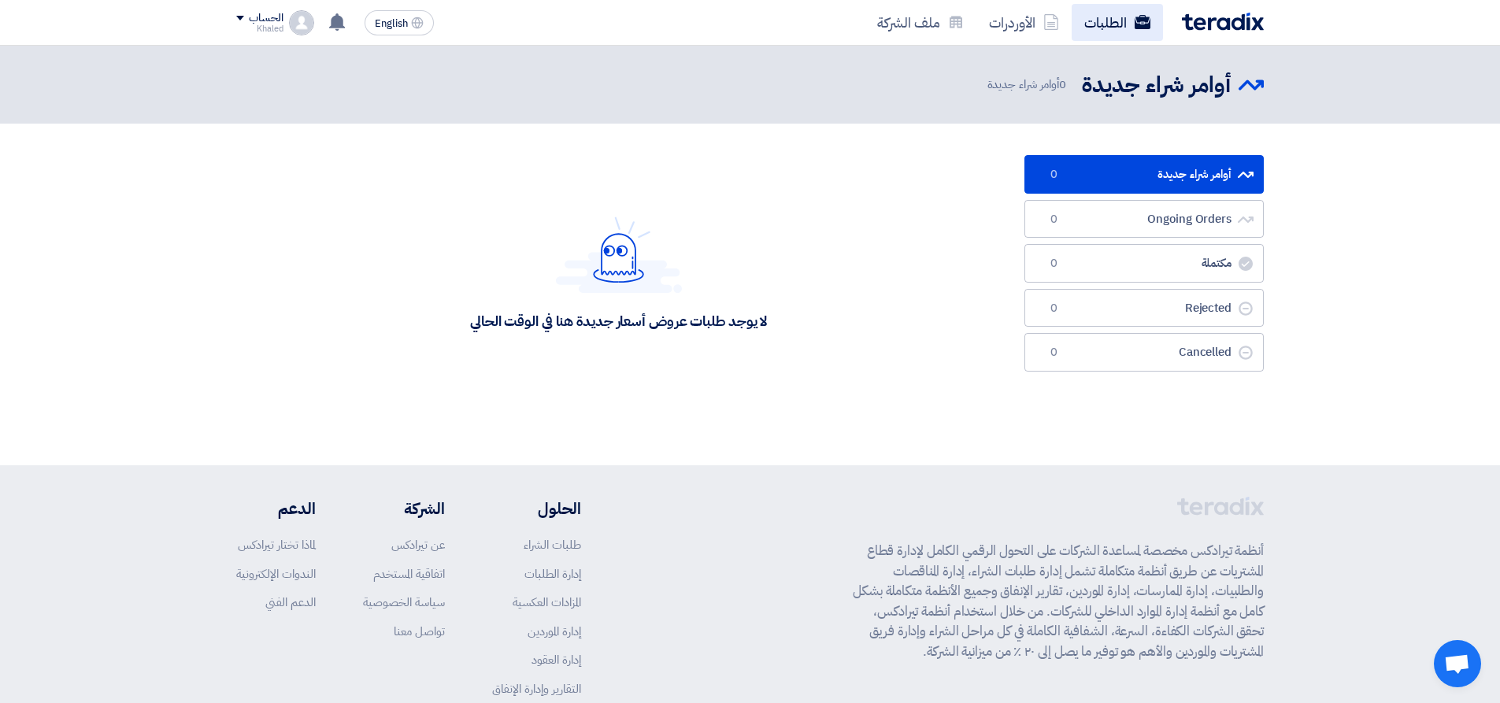
click at [1123, 14] on link "الطلبات" at bounding box center [1116, 22] width 91 height 37
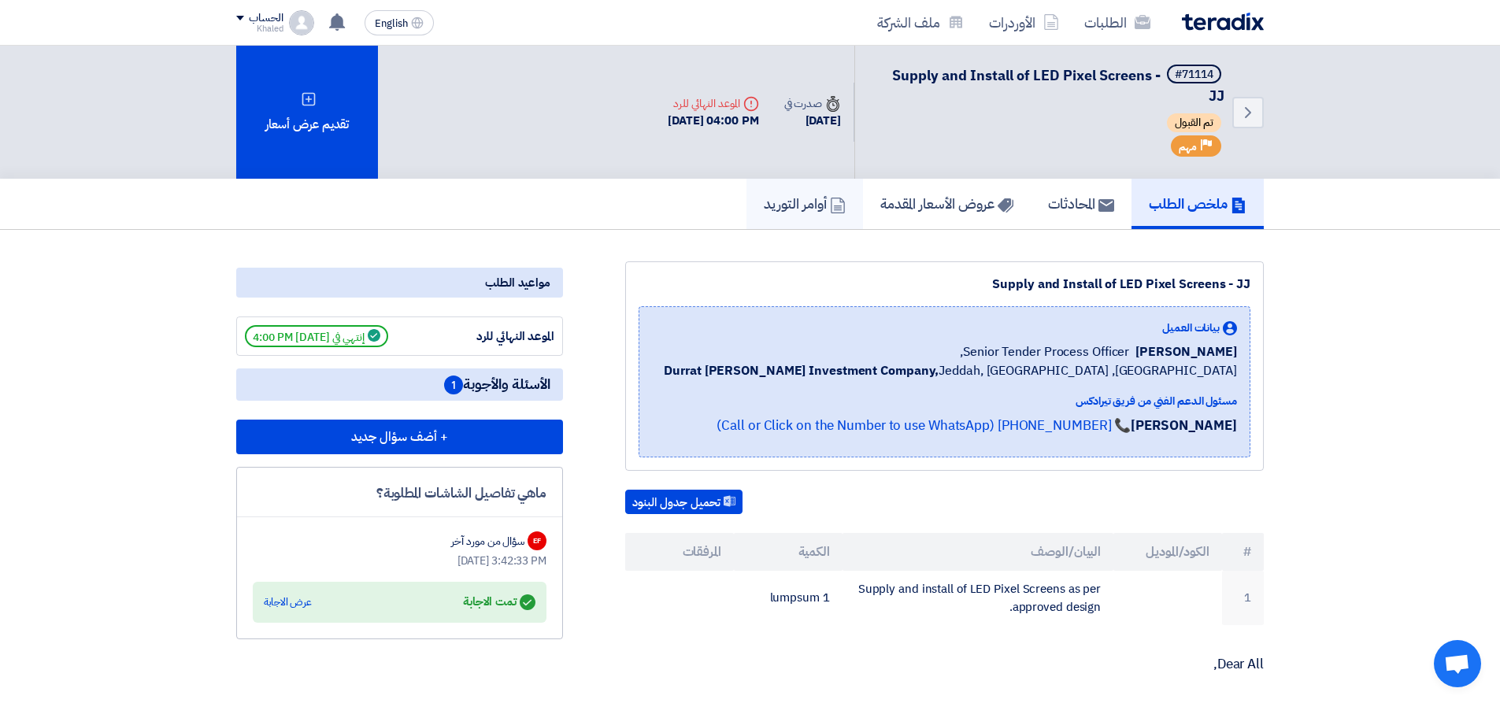
click at [797, 197] on h5 "أوامر التوريد" at bounding box center [805, 203] width 82 height 18
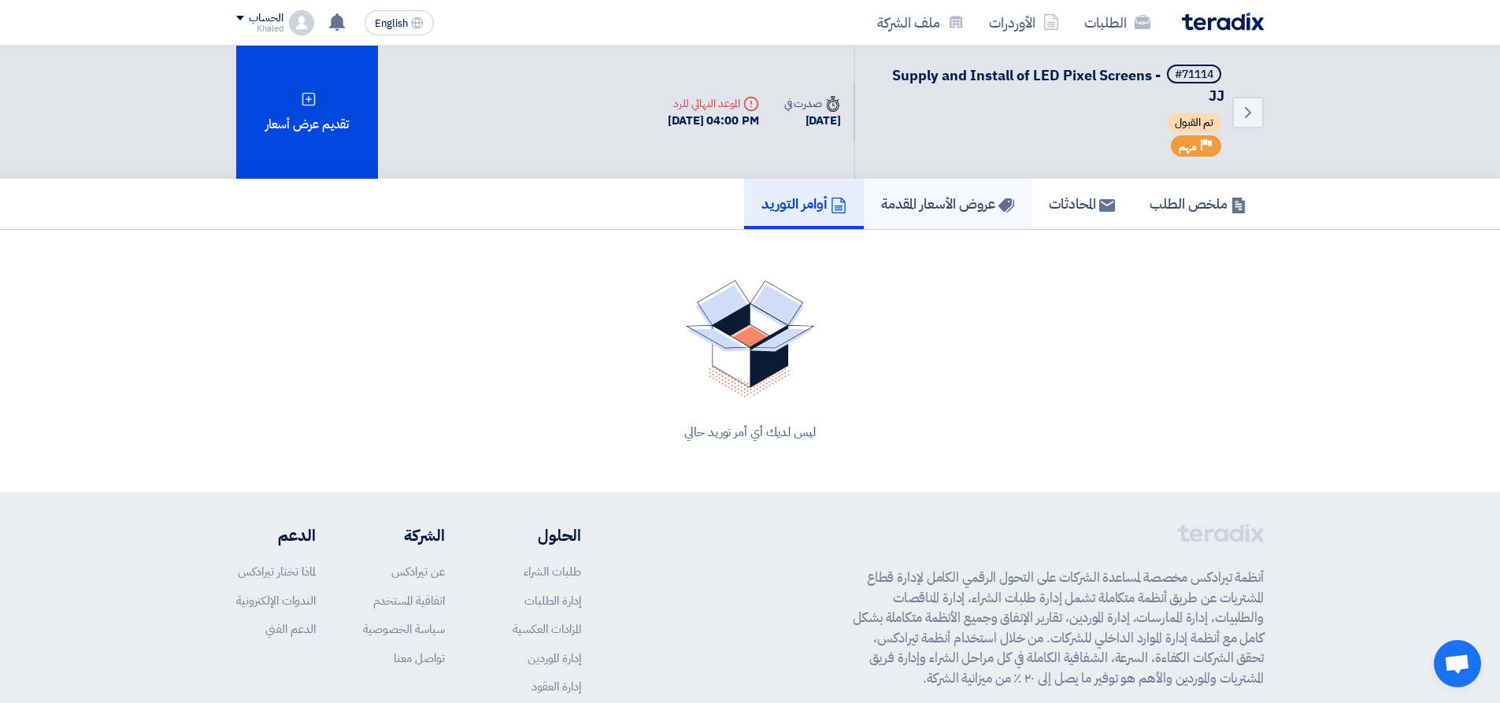
click at [916, 198] on h5 "عروض الأسعار المقدمة" at bounding box center [947, 203] width 133 height 18
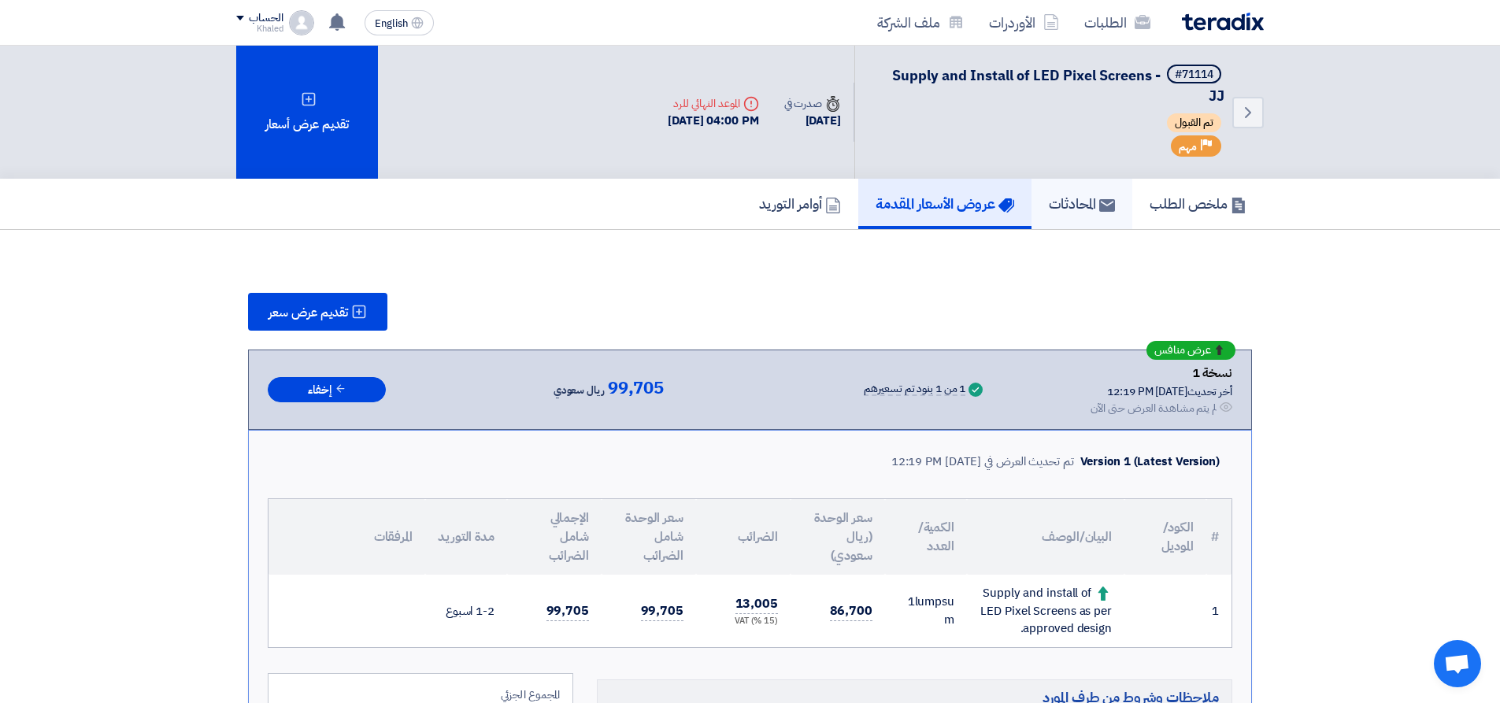
click at [1083, 183] on link "المحادثات" at bounding box center [1081, 204] width 101 height 50
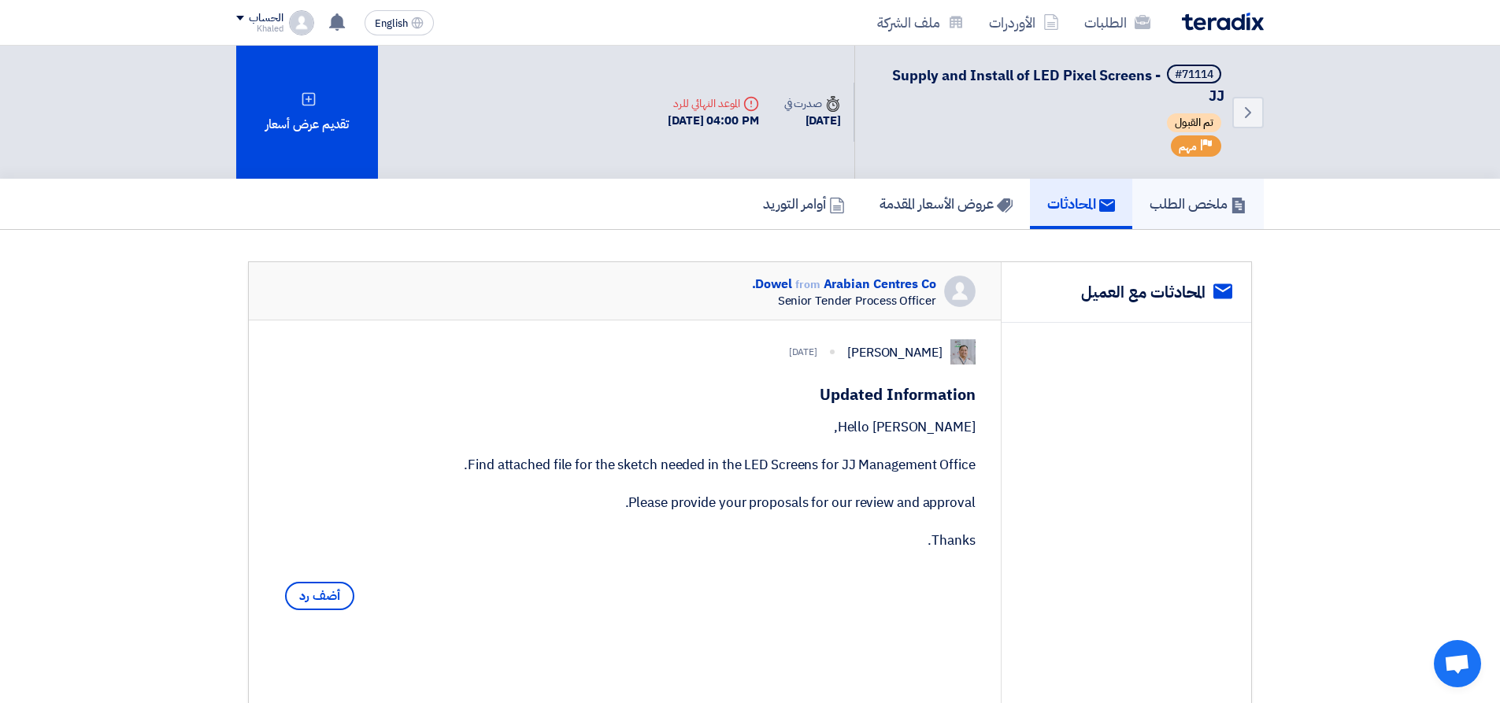
click at [1149, 196] on h5 "ملخص الطلب" at bounding box center [1197, 203] width 97 height 18
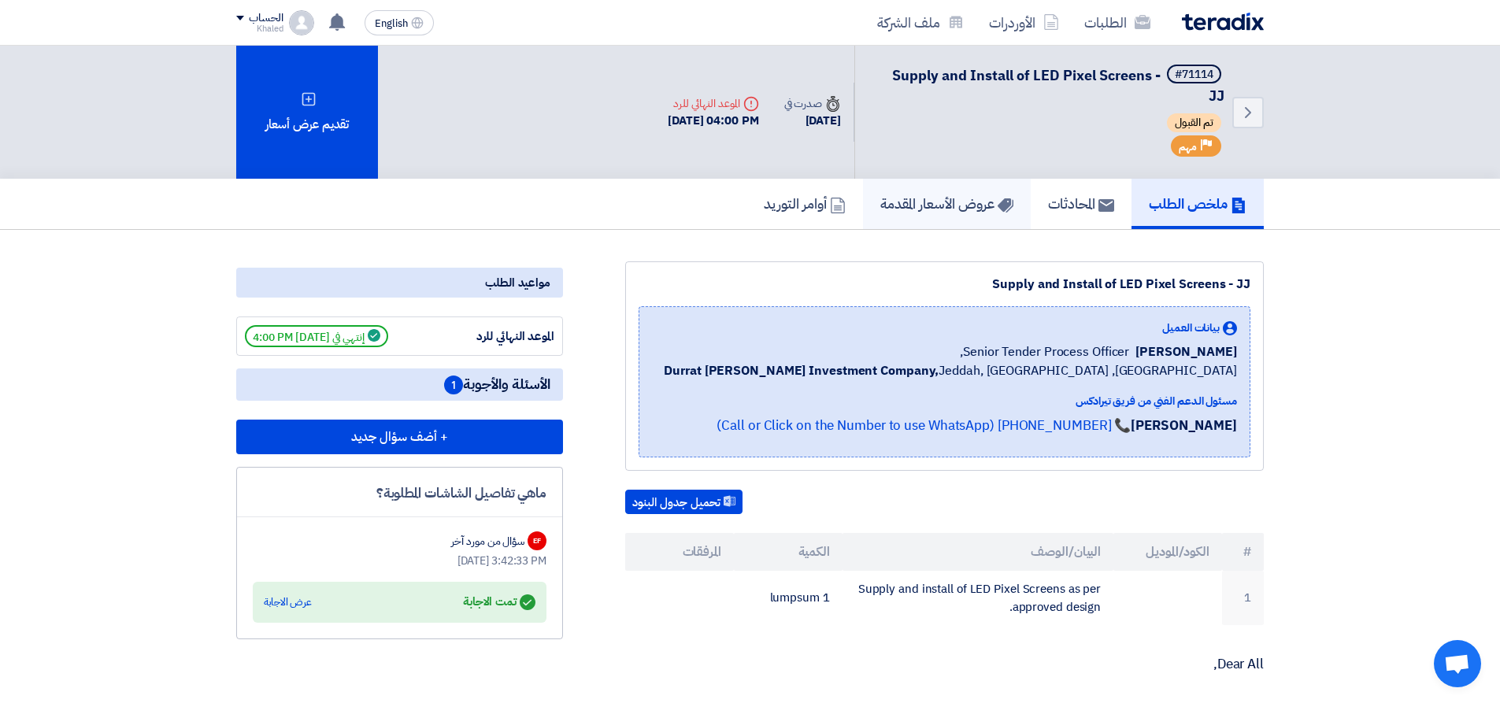
click at [941, 200] on h5 "عروض الأسعار المقدمة" at bounding box center [946, 203] width 133 height 18
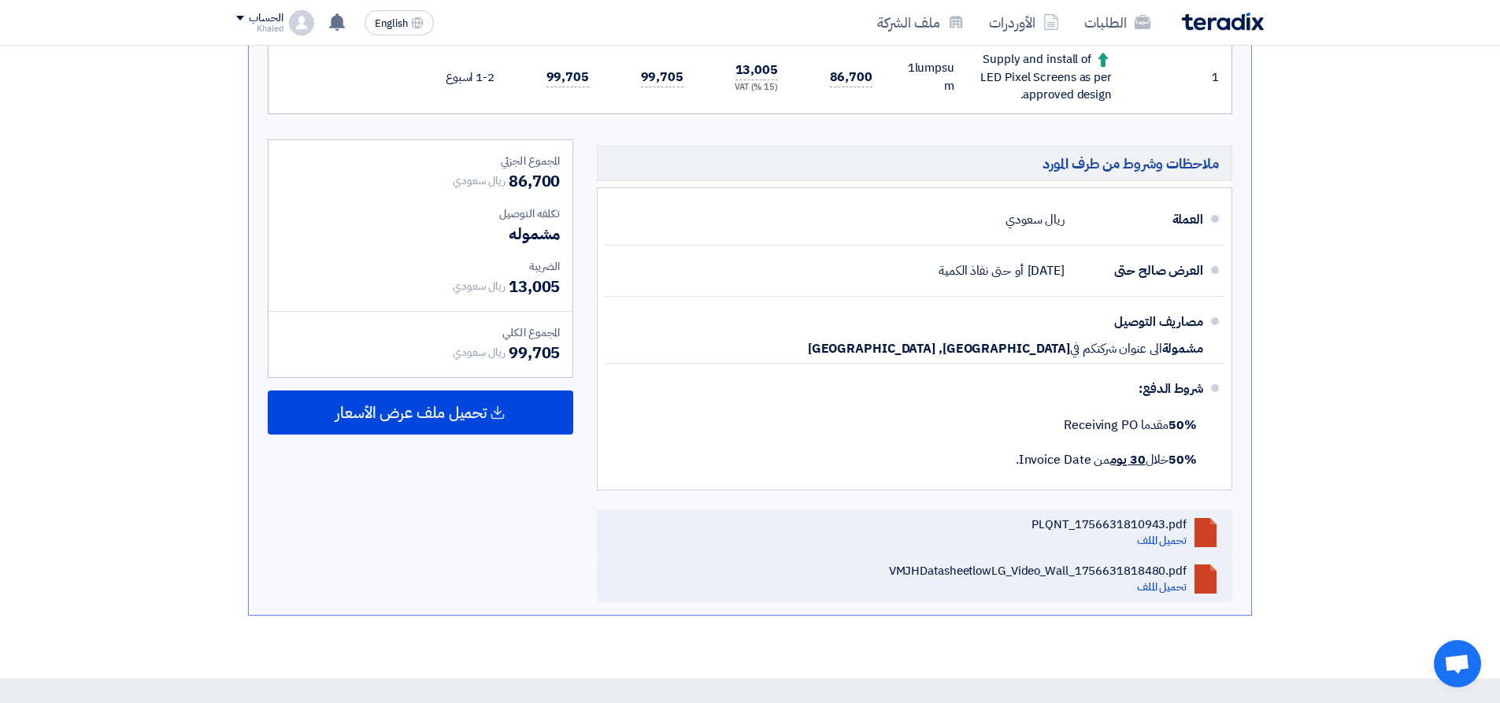
scroll to position [551, 0]
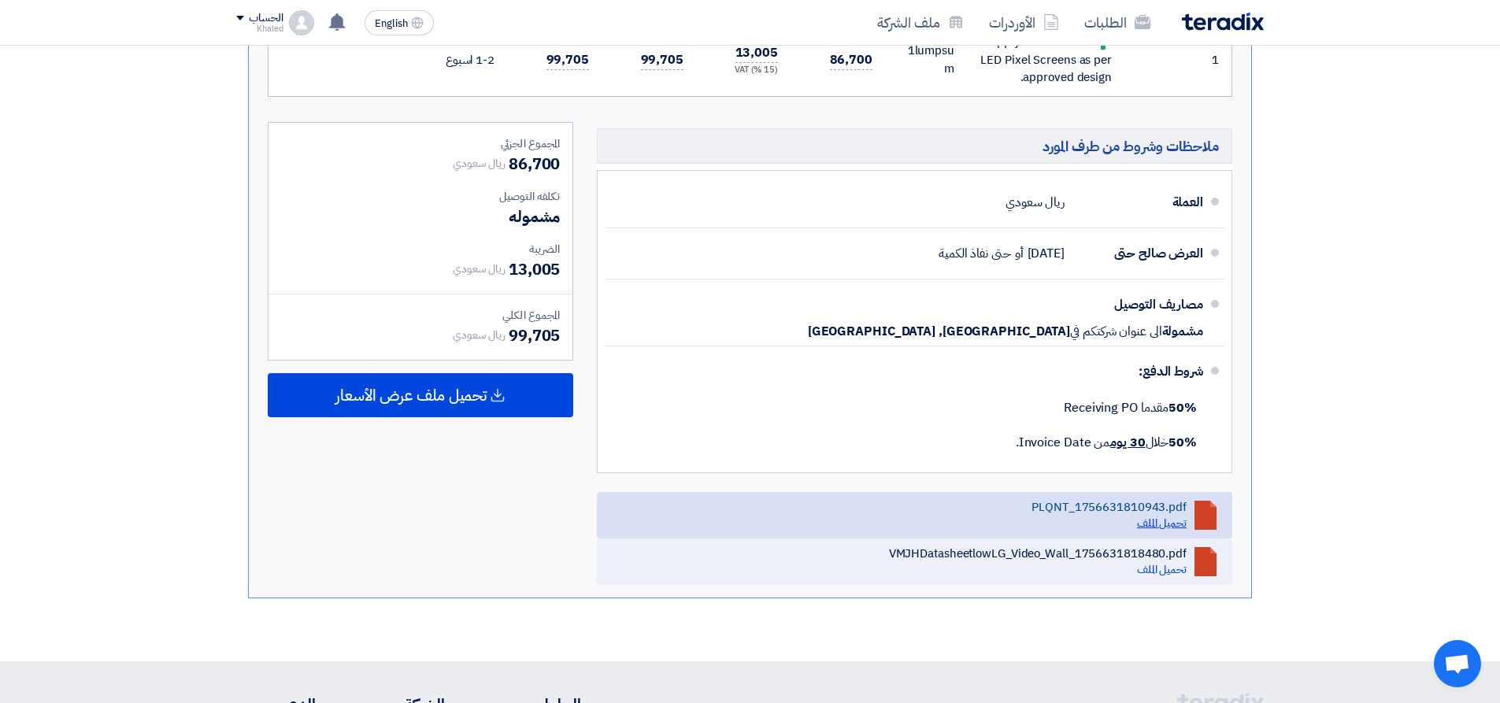
click at [1168, 515] on link "تحميل الملف" at bounding box center [1162, 523] width 50 height 17
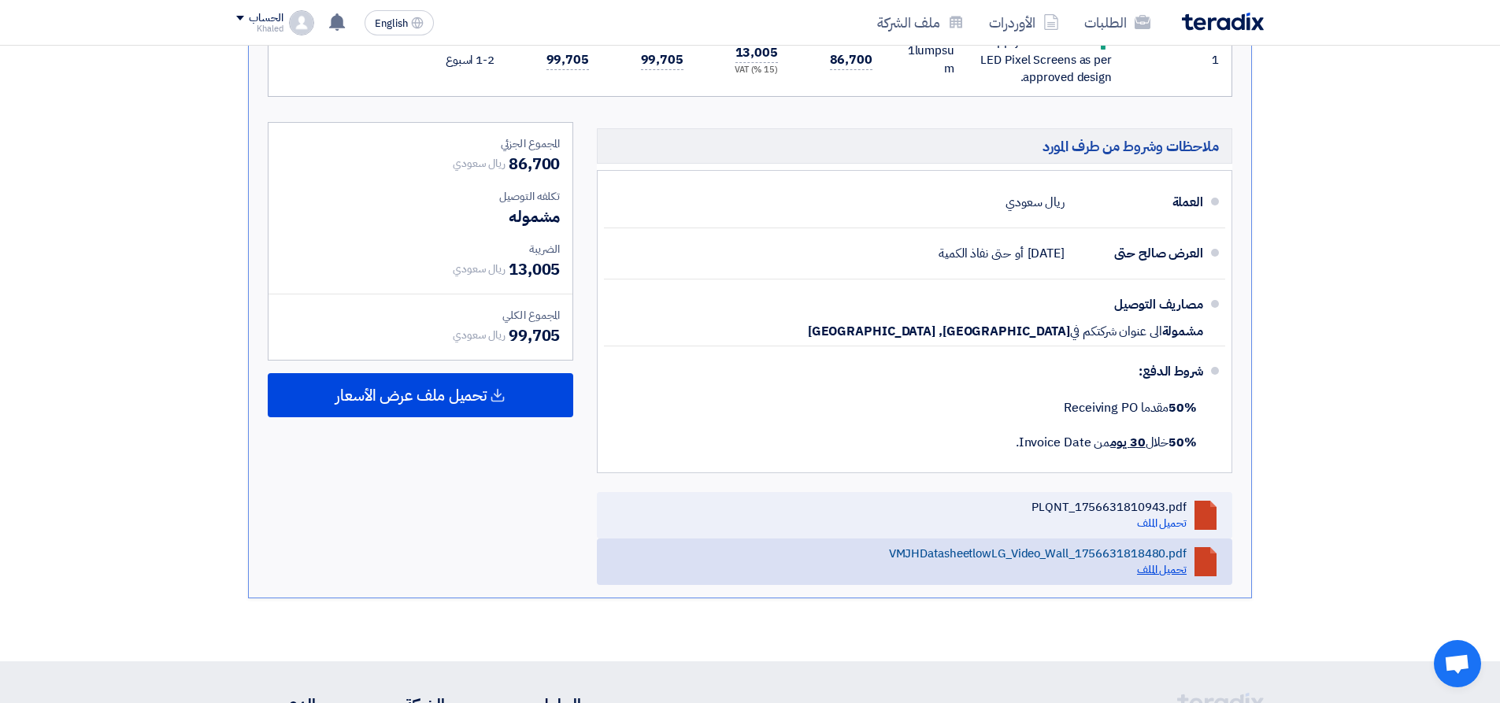
click at [1164, 573] on link "تحميل الملف" at bounding box center [1162, 569] width 50 height 17
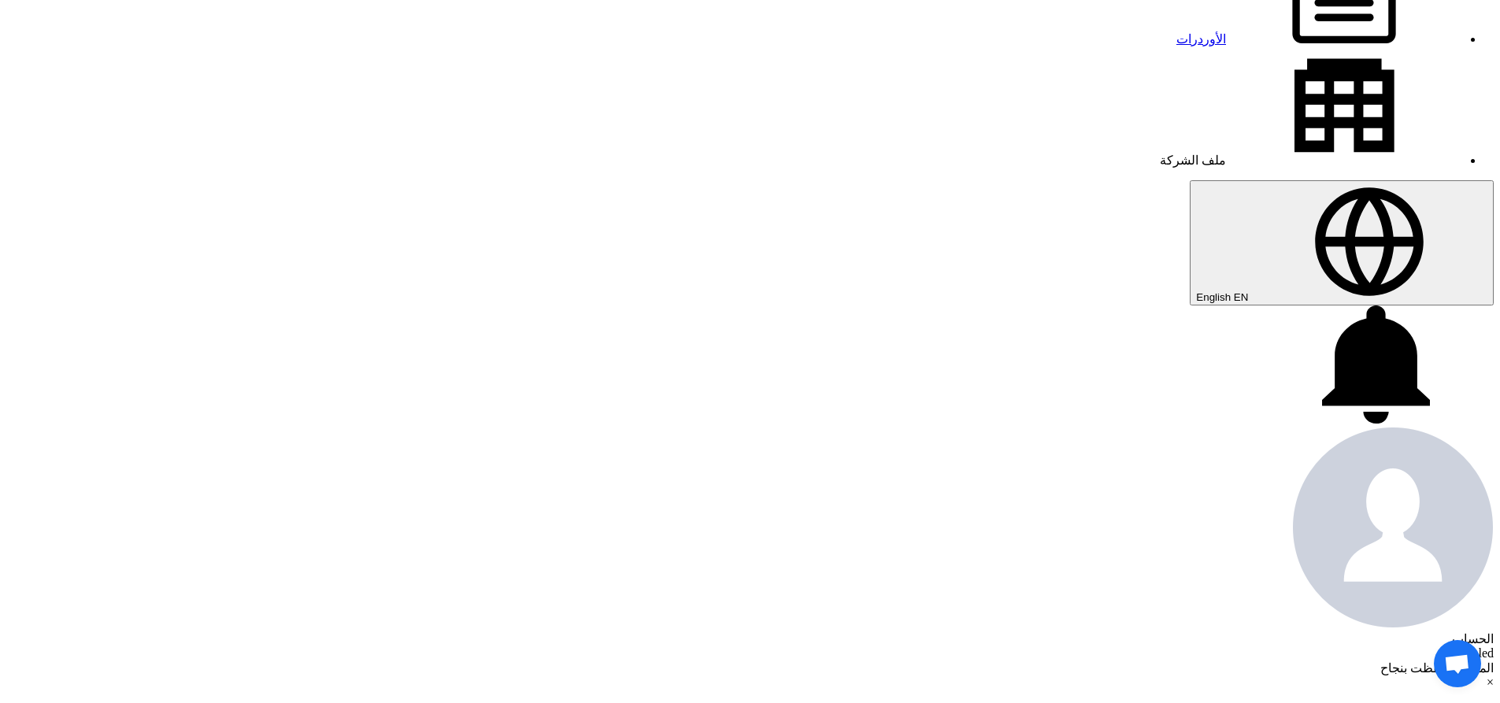
scroll to position [157, 0]
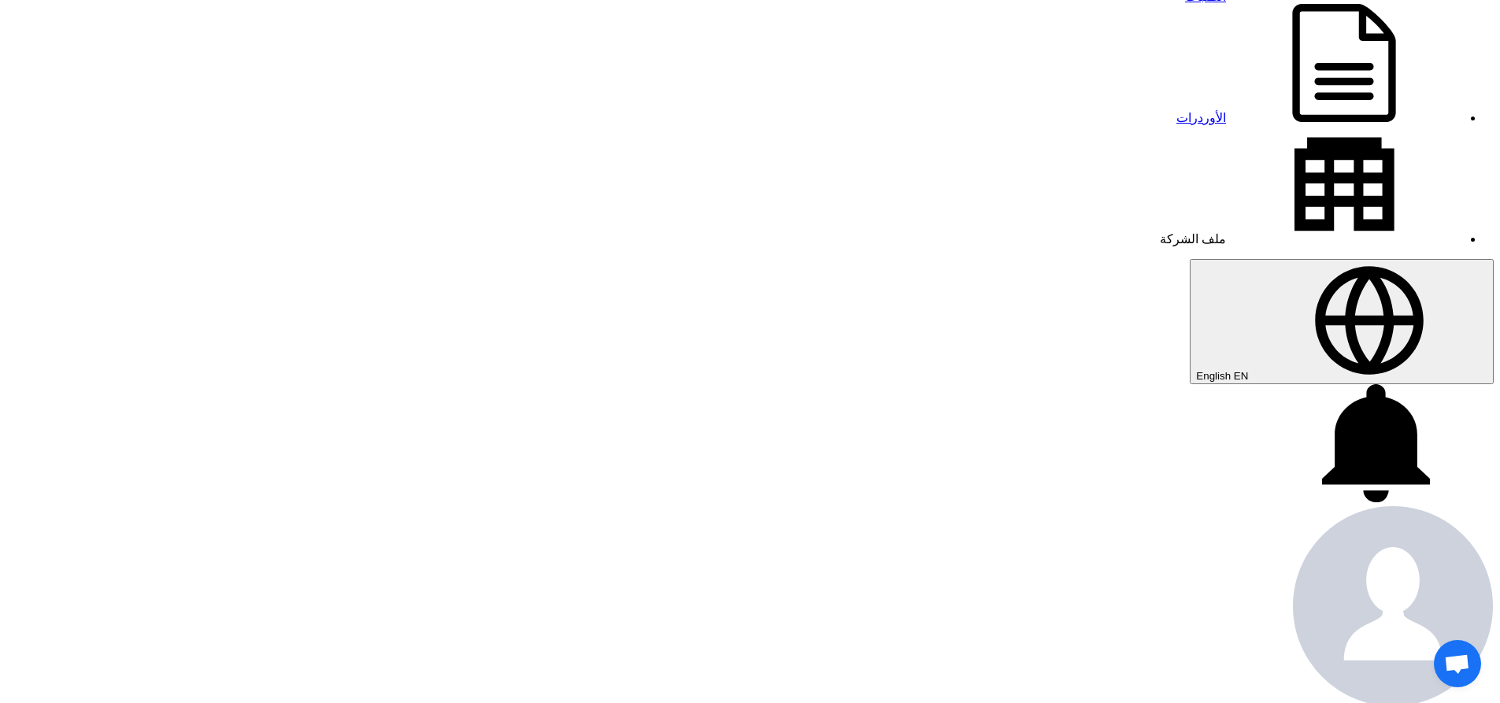
type input "86700"
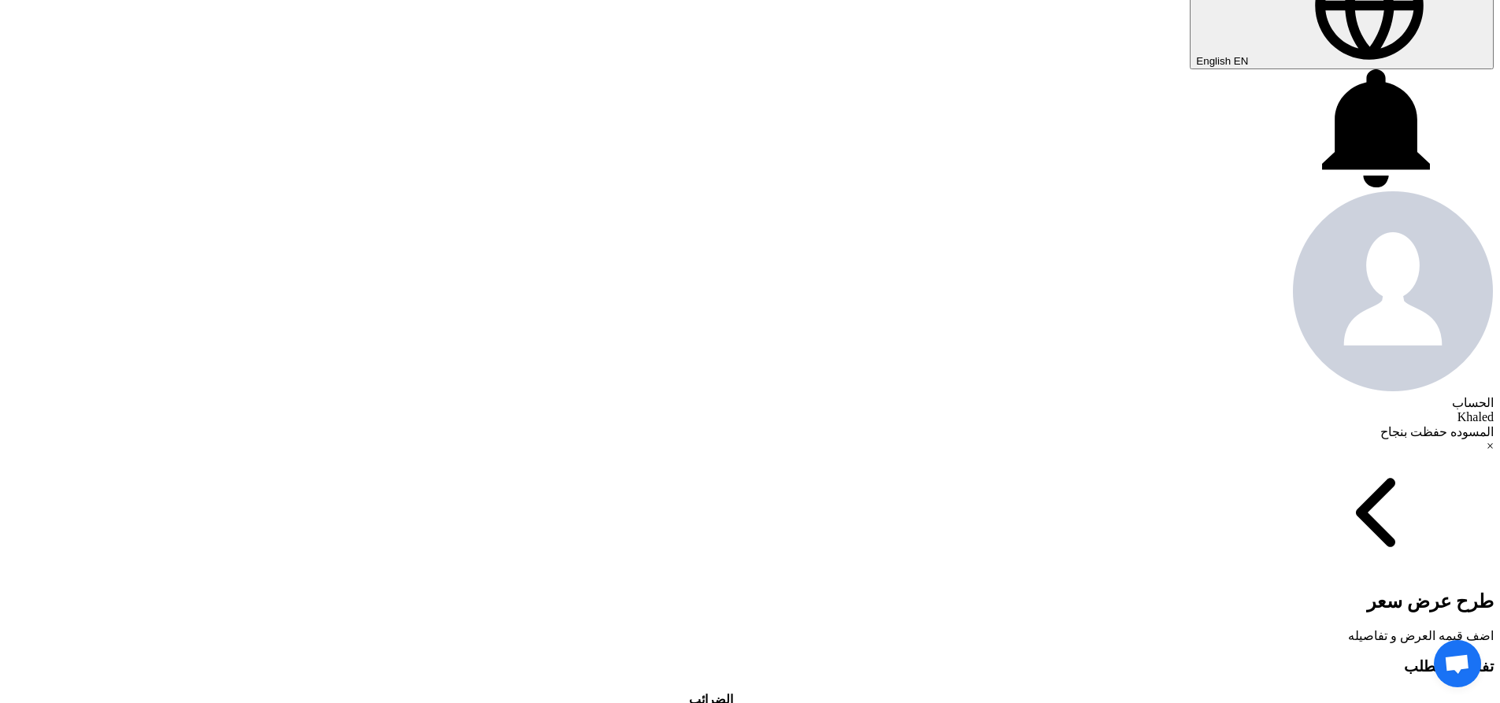
scroll to position [551, 0]
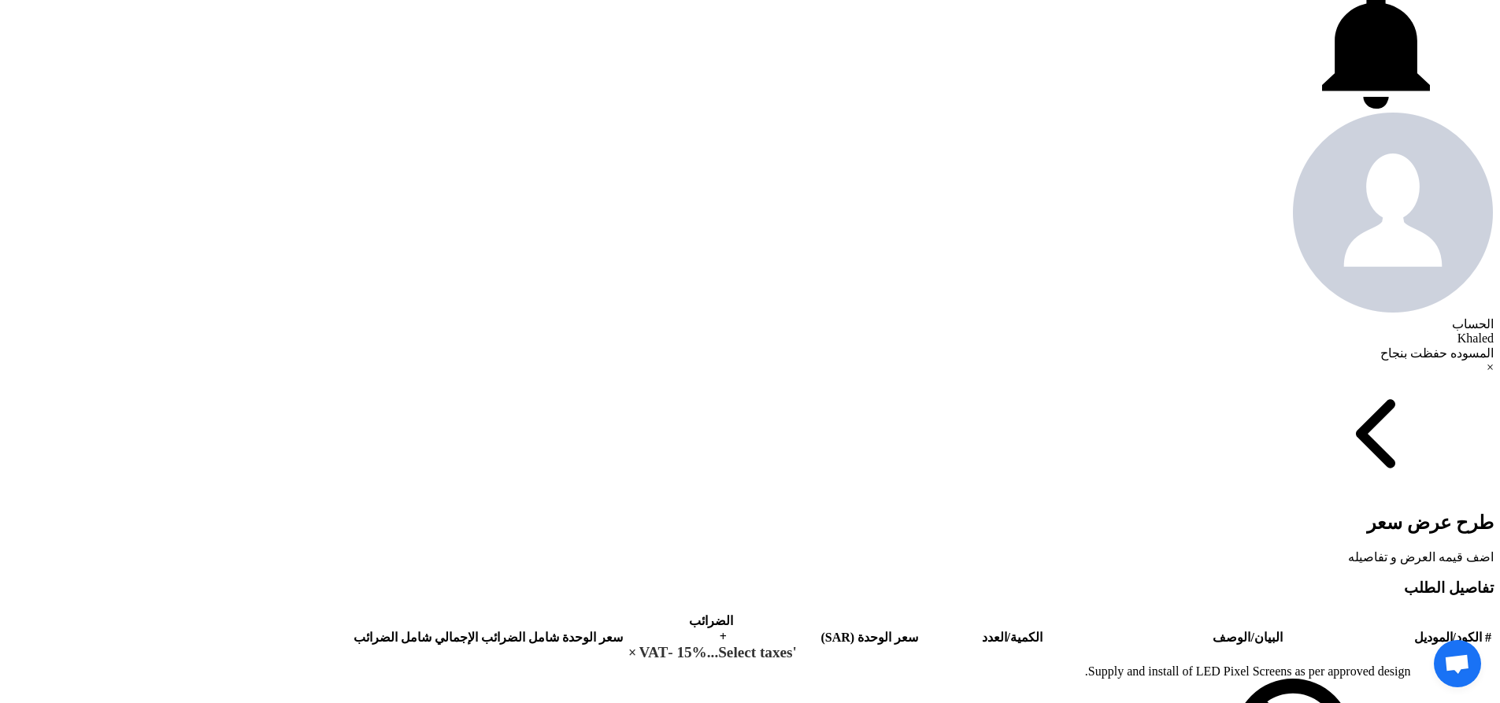
type input "[DATE]"
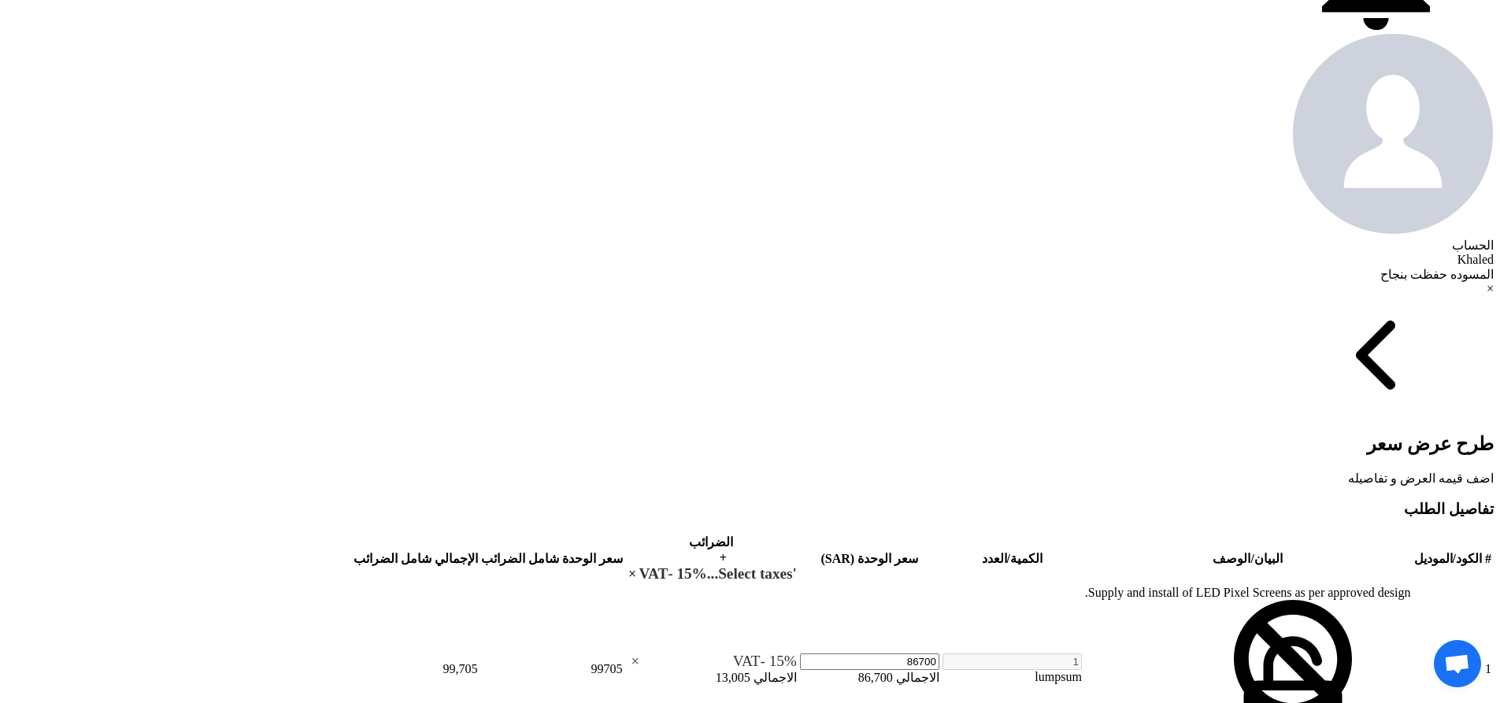
type input "50"
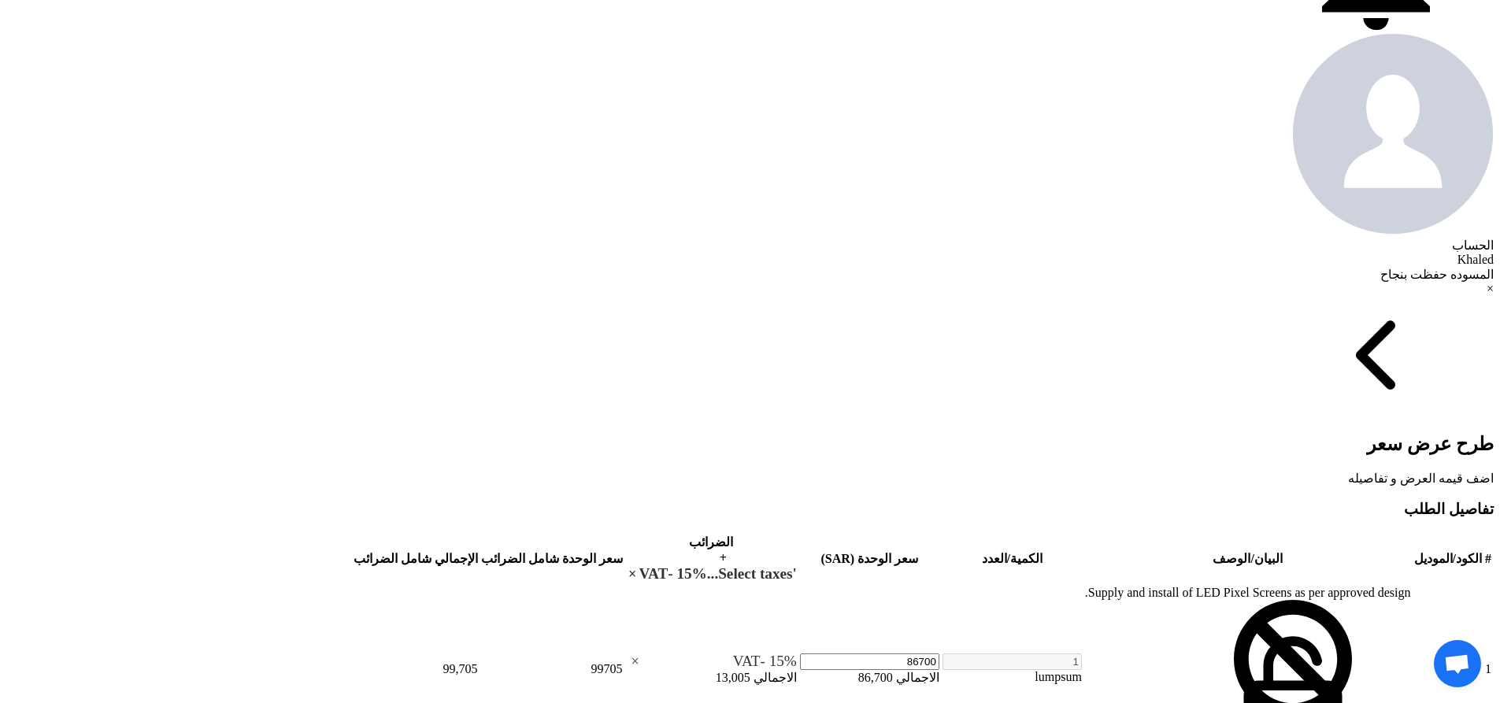
type input "50"
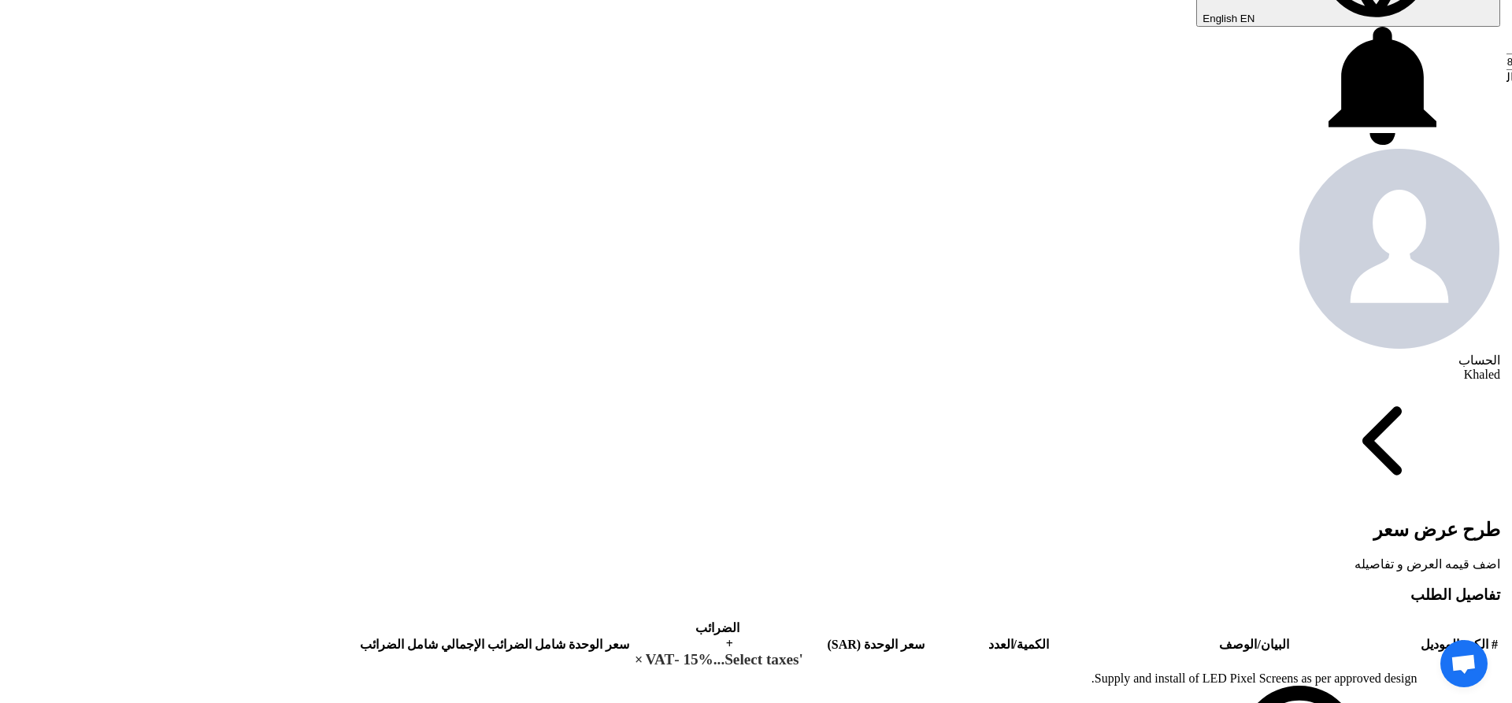
scroll to position [472, 0]
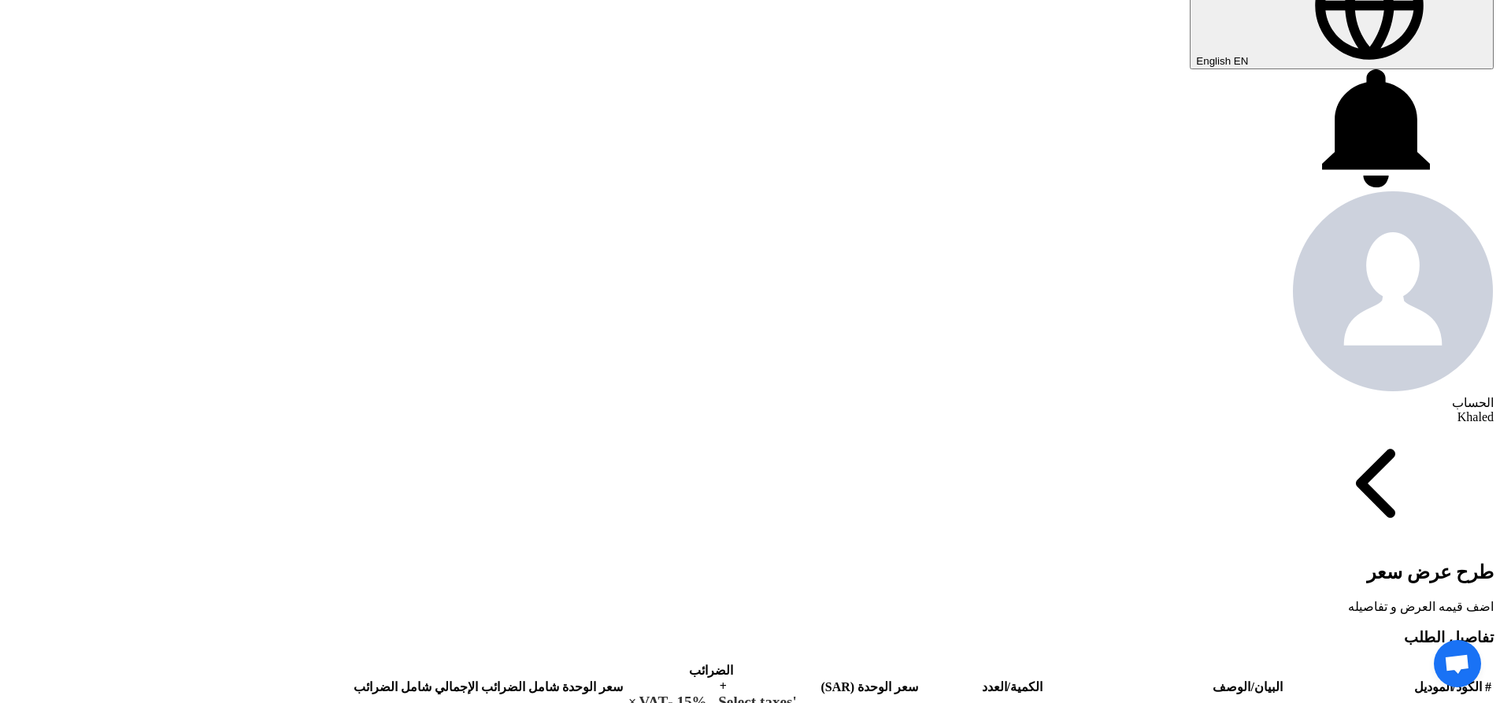
type input "30"
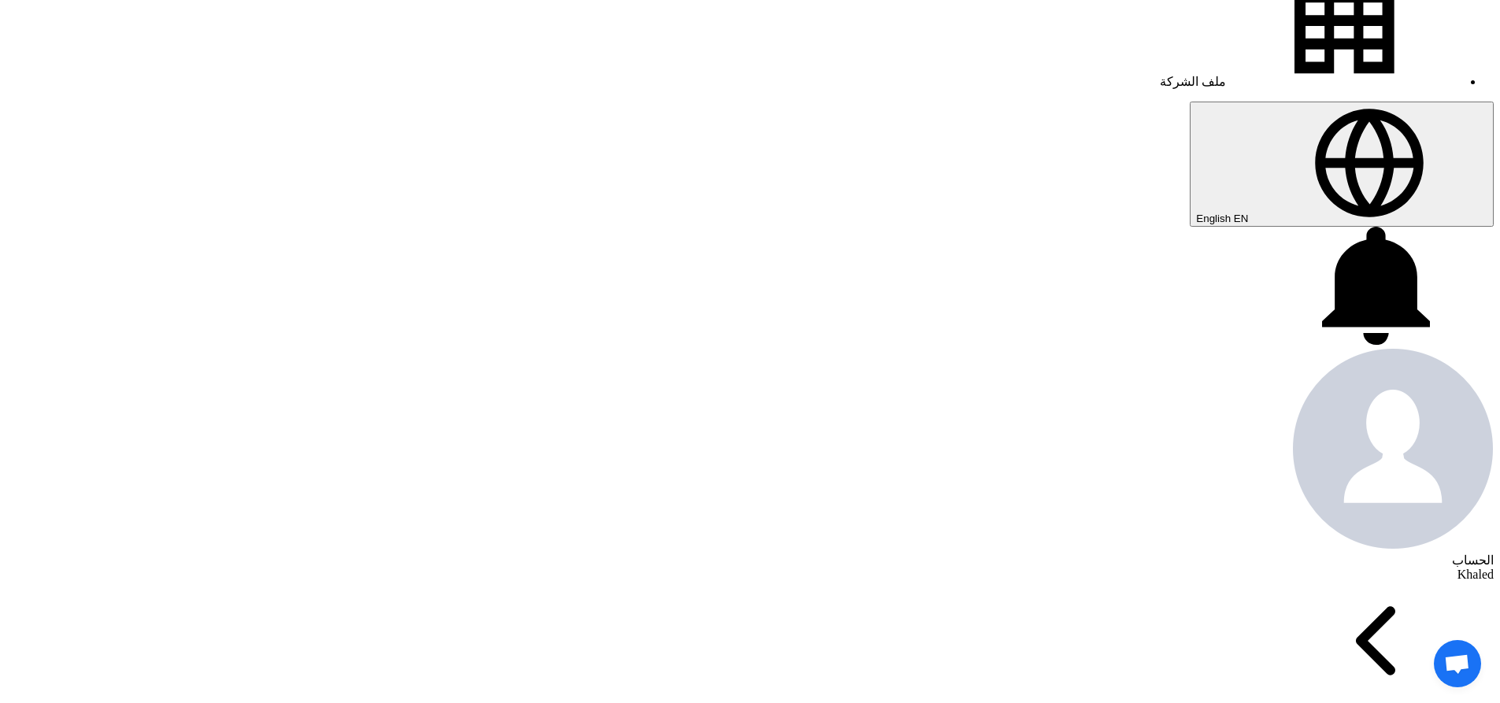
scroll to position [0, 0]
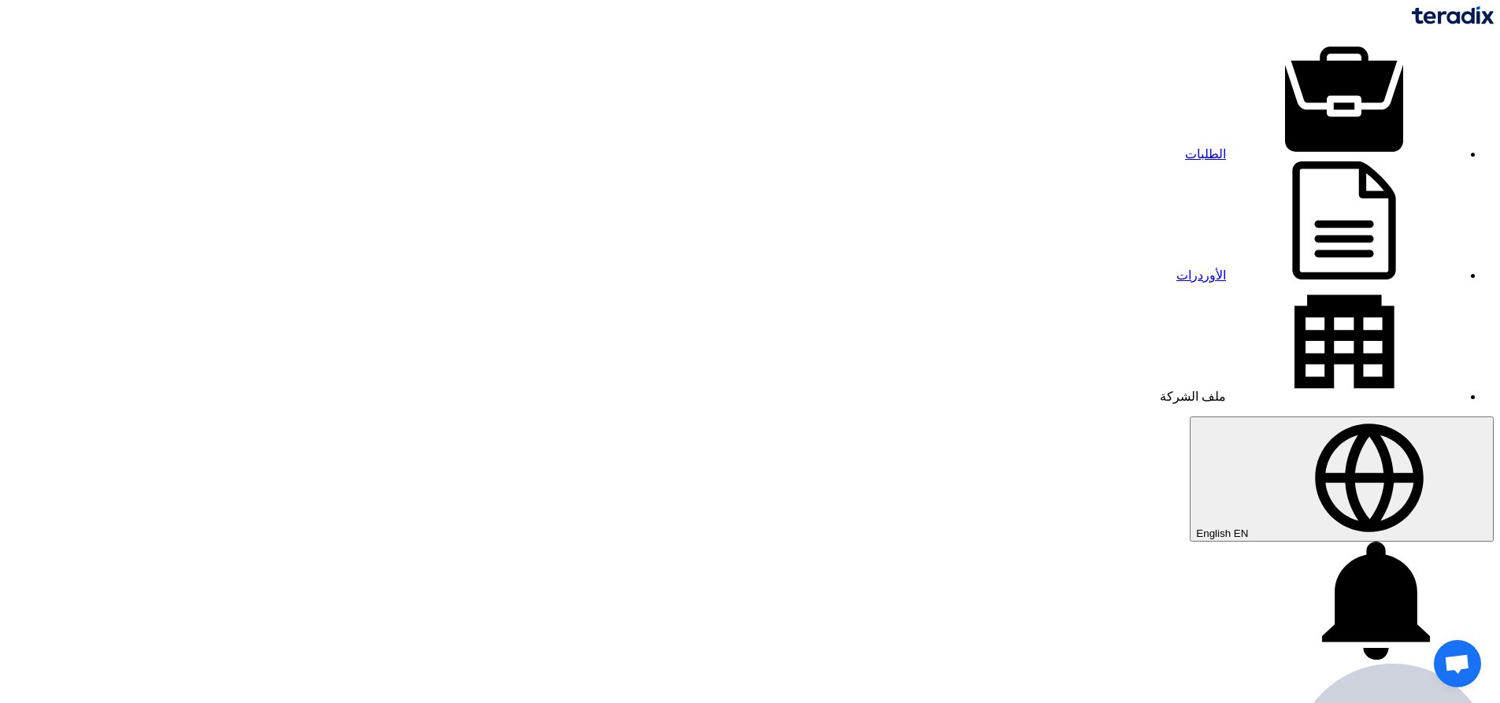
click at [1176, 268] on link "الأوردرات" at bounding box center [1319, 274] width 286 height 13
click at [1185, 147] on link "الطلبات" at bounding box center [1323, 153] width 277 height 13
click at [1160, 390] on link "ملف الشركة" at bounding box center [1311, 396] width 302 height 13
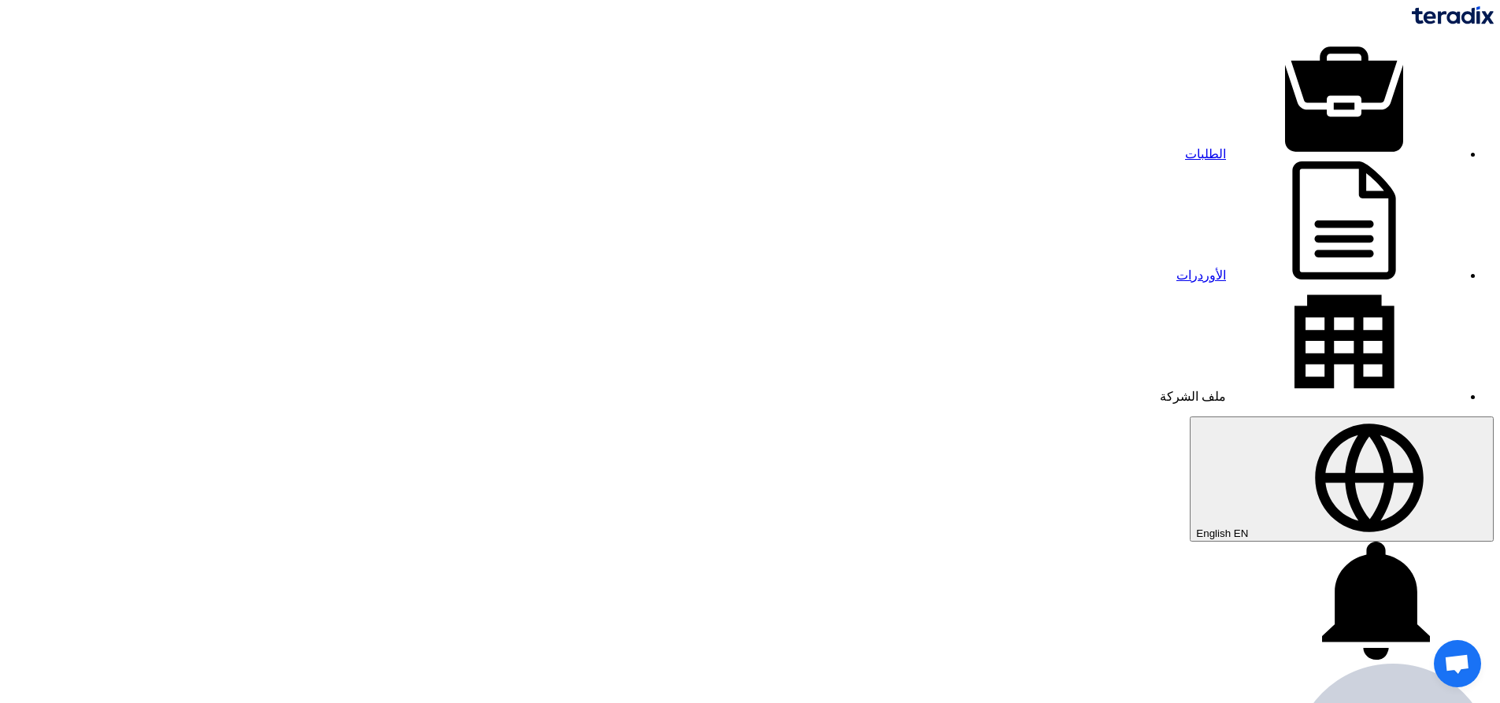
click at [1185, 147] on link "الطلبات" at bounding box center [1323, 153] width 277 height 13
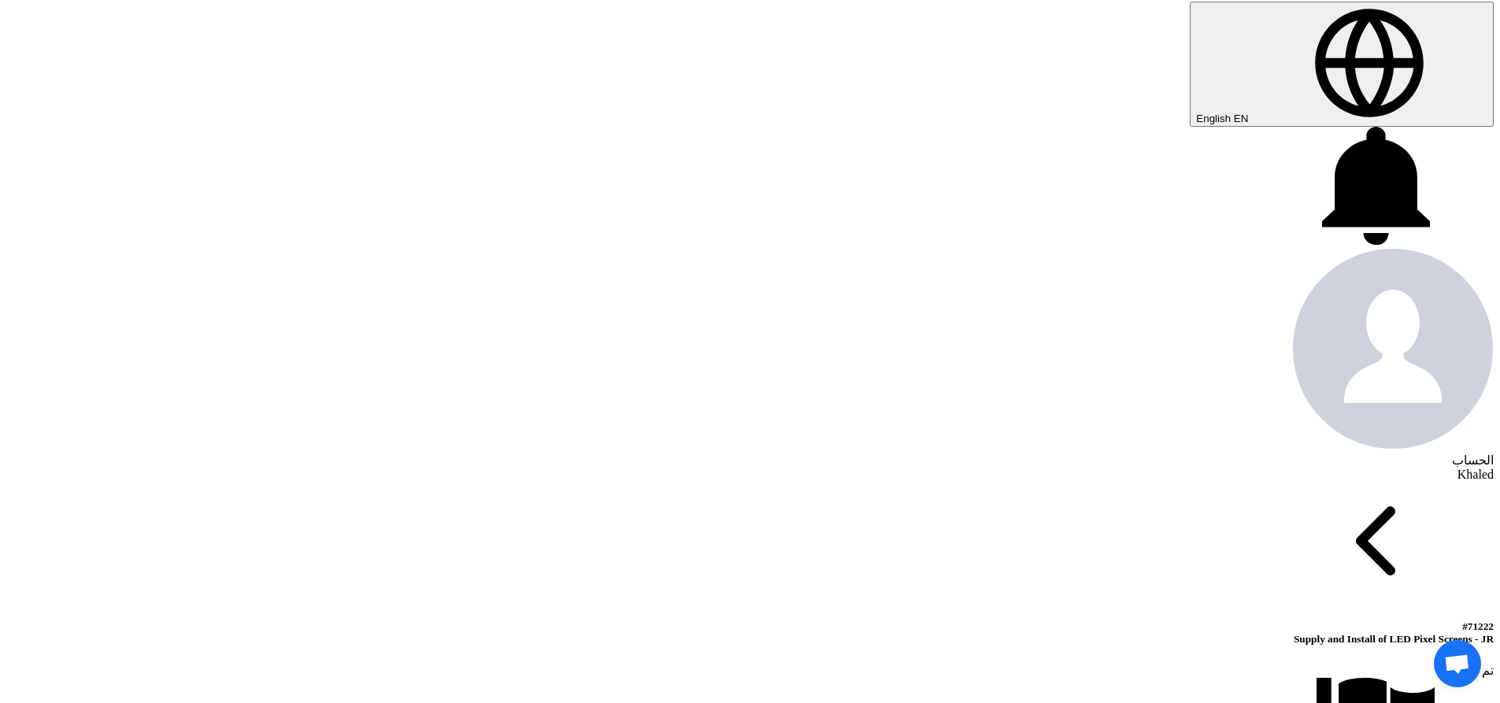
scroll to position [472, 0]
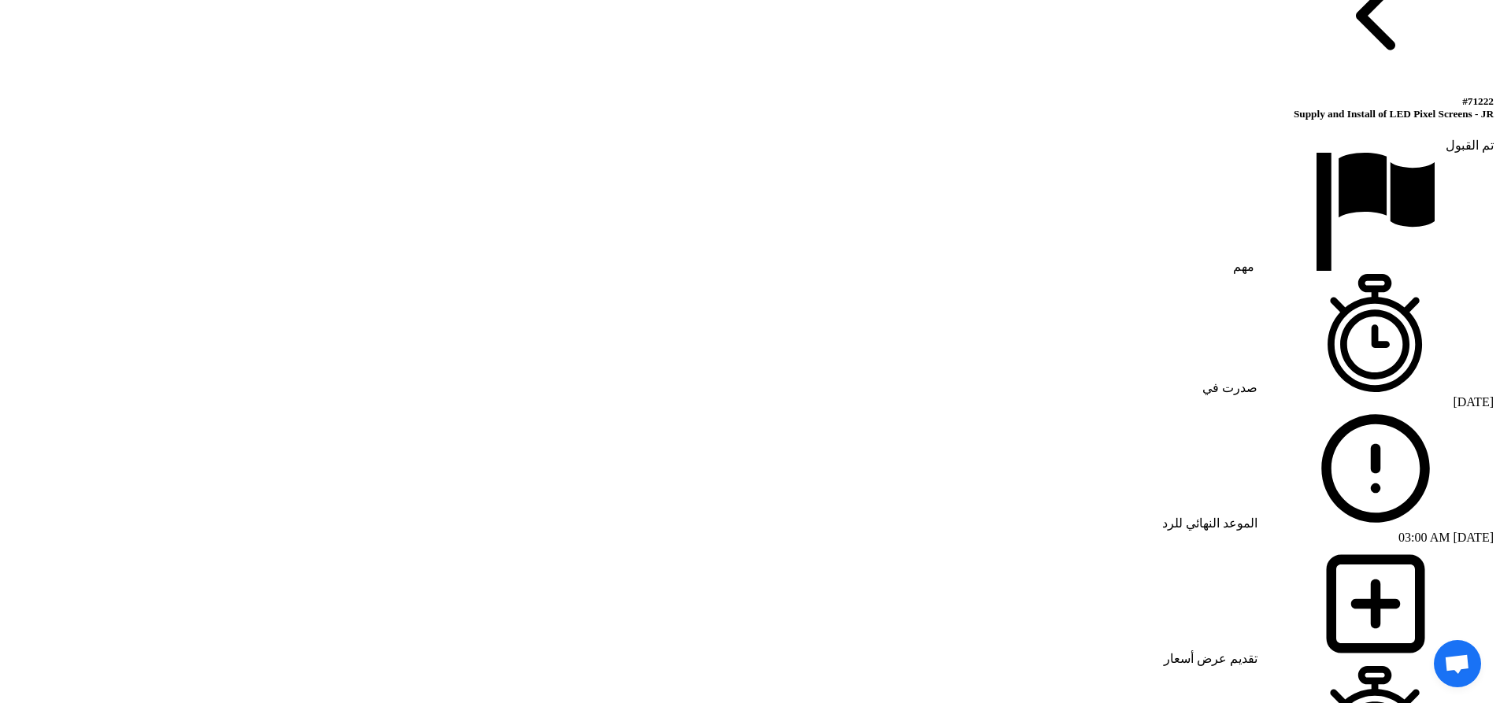
scroll to position [945, 0]
